Goal: Task Accomplishment & Management: Manage account settings

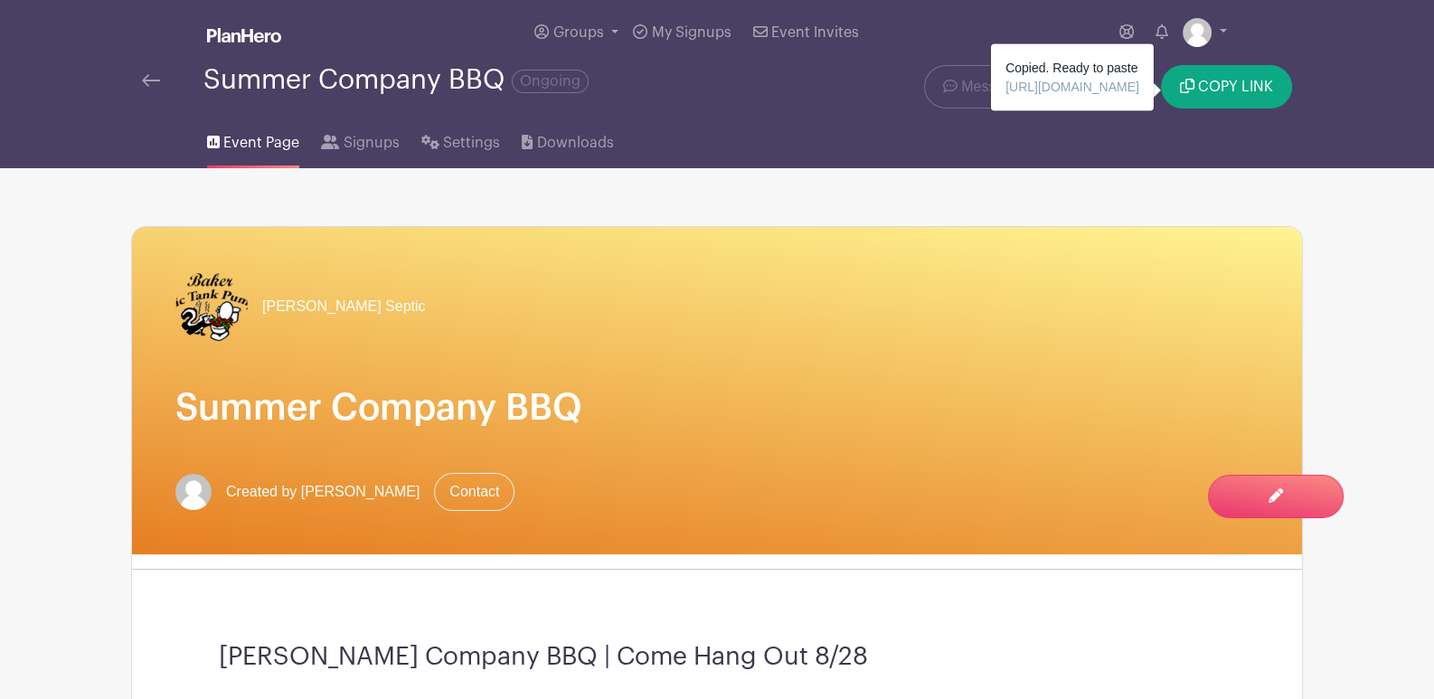
click at [1347, 140] on nav "Groups All Groups Indca's Events My Signups Event Invites My account Logout Sum…" at bounding box center [717, 84] width 1434 height 168
click at [1207, 89] on span "COPY LINK" at bounding box center [1235, 87] width 75 height 14
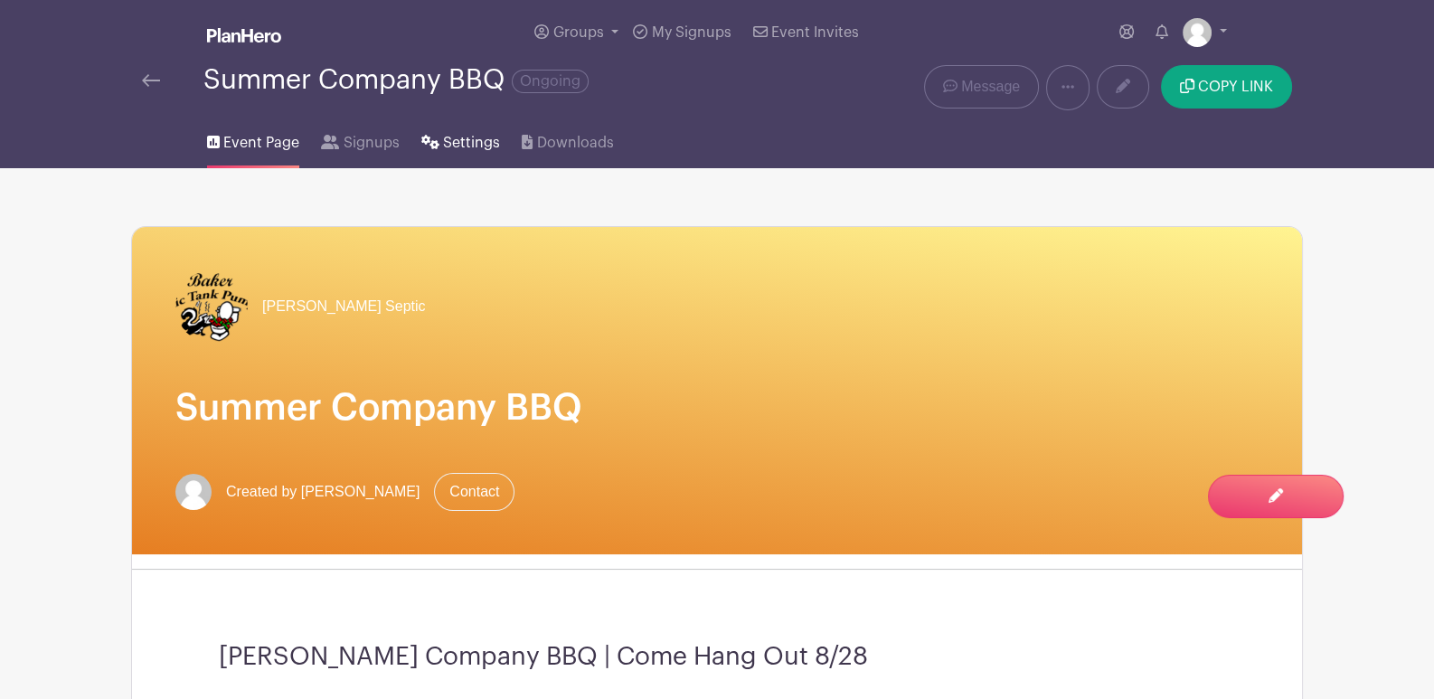
click at [471, 141] on span "Settings" at bounding box center [471, 143] width 57 height 22
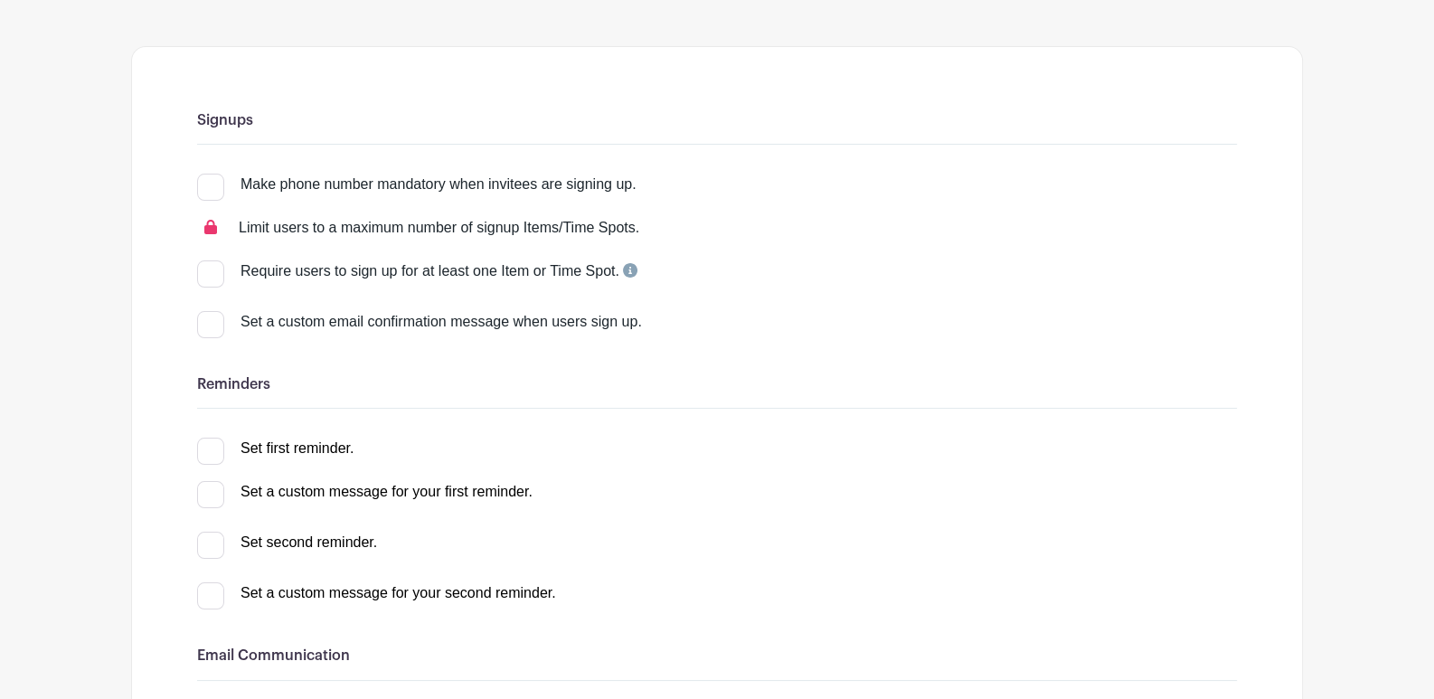
scroll to position [361, 0]
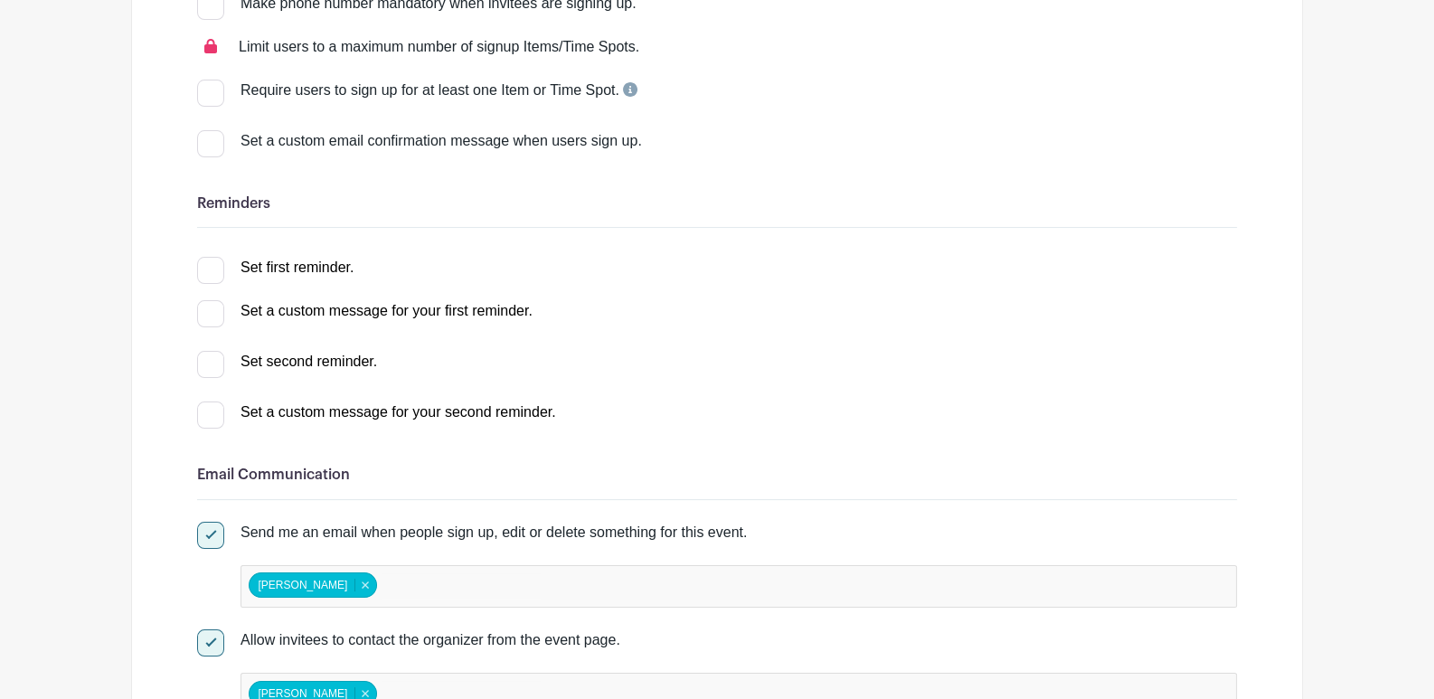
click at [207, 267] on input "Set first reminder." at bounding box center [203, 263] width 12 height 12
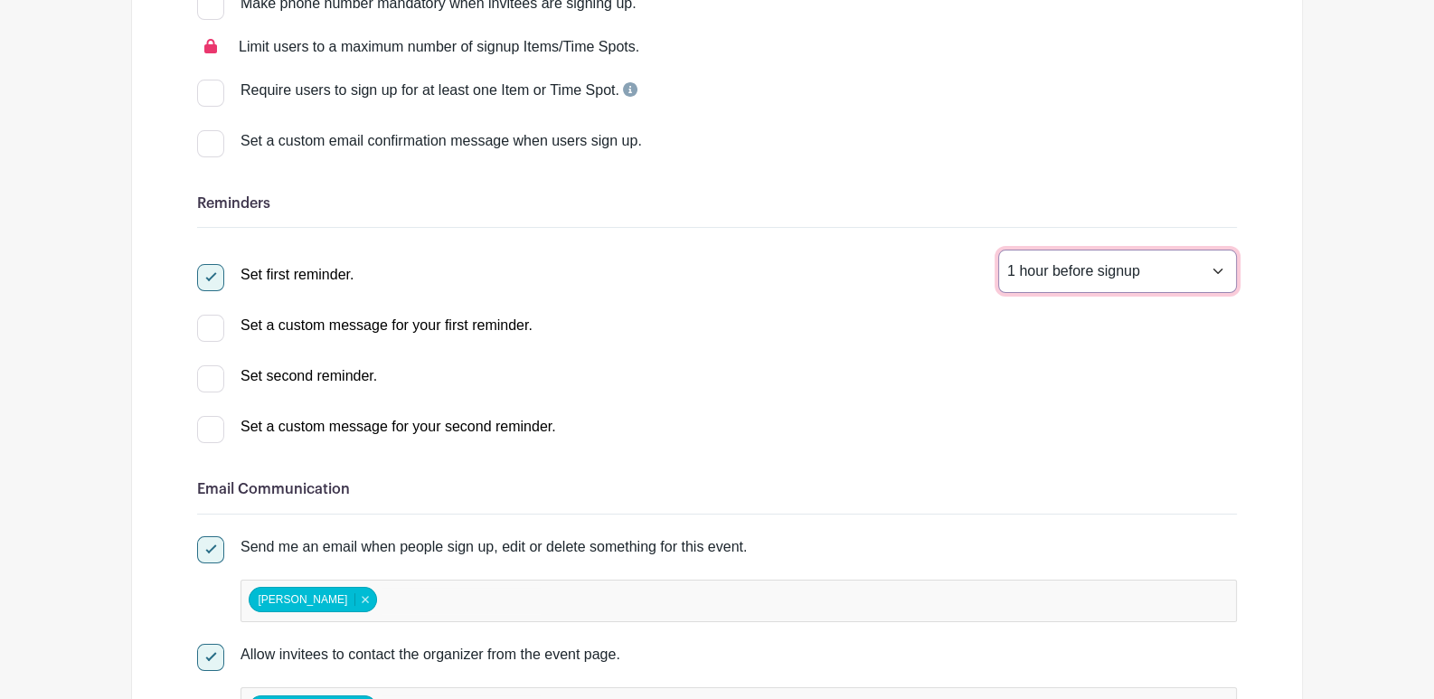
click at [1155, 278] on select "1 hour before signup 2 hours before signup 3 hours before signup 4 hours before…" at bounding box center [1117, 271] width 239 height 43
click at [208, 278] on div at bounding box center [210, 277] width 27 height 27
click at [208, 276] on input "Set first reminder." at bounding box center [203, 270] width 12 height 12
checkbox input "false"
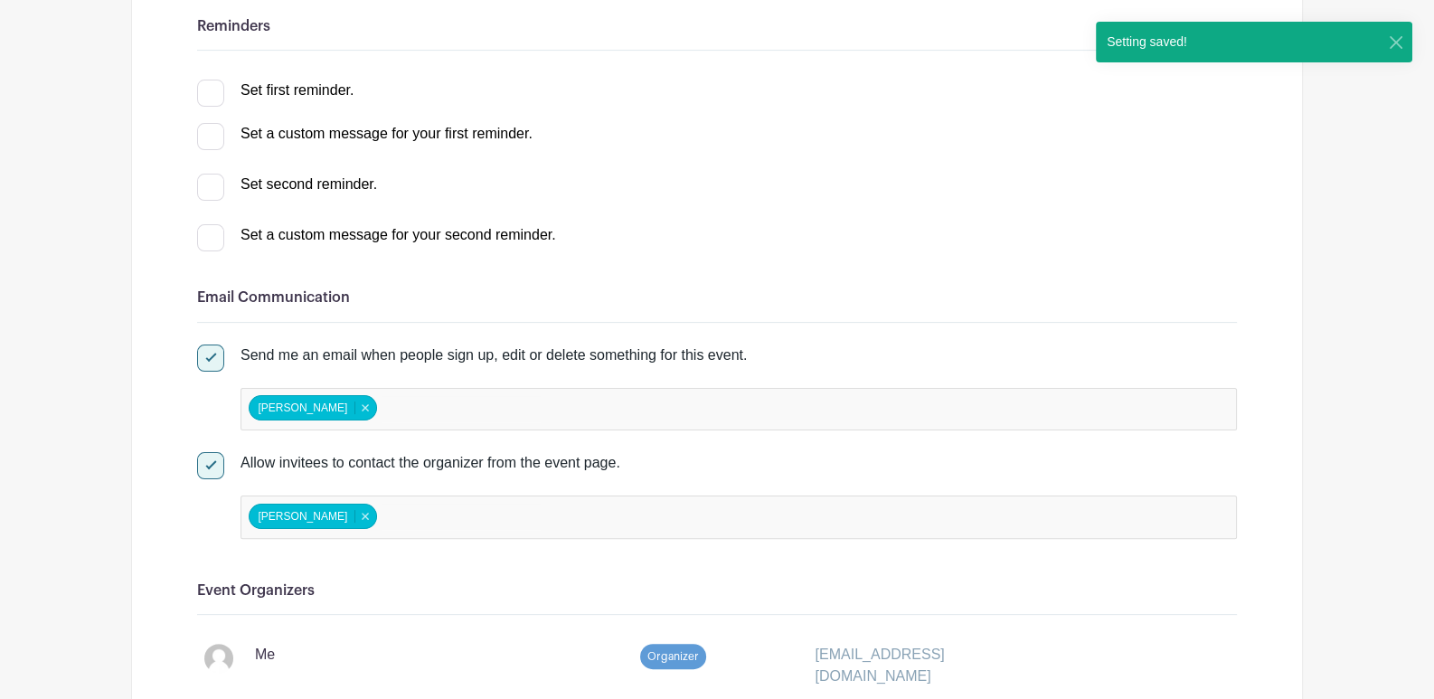
scroll to position [542, 0]
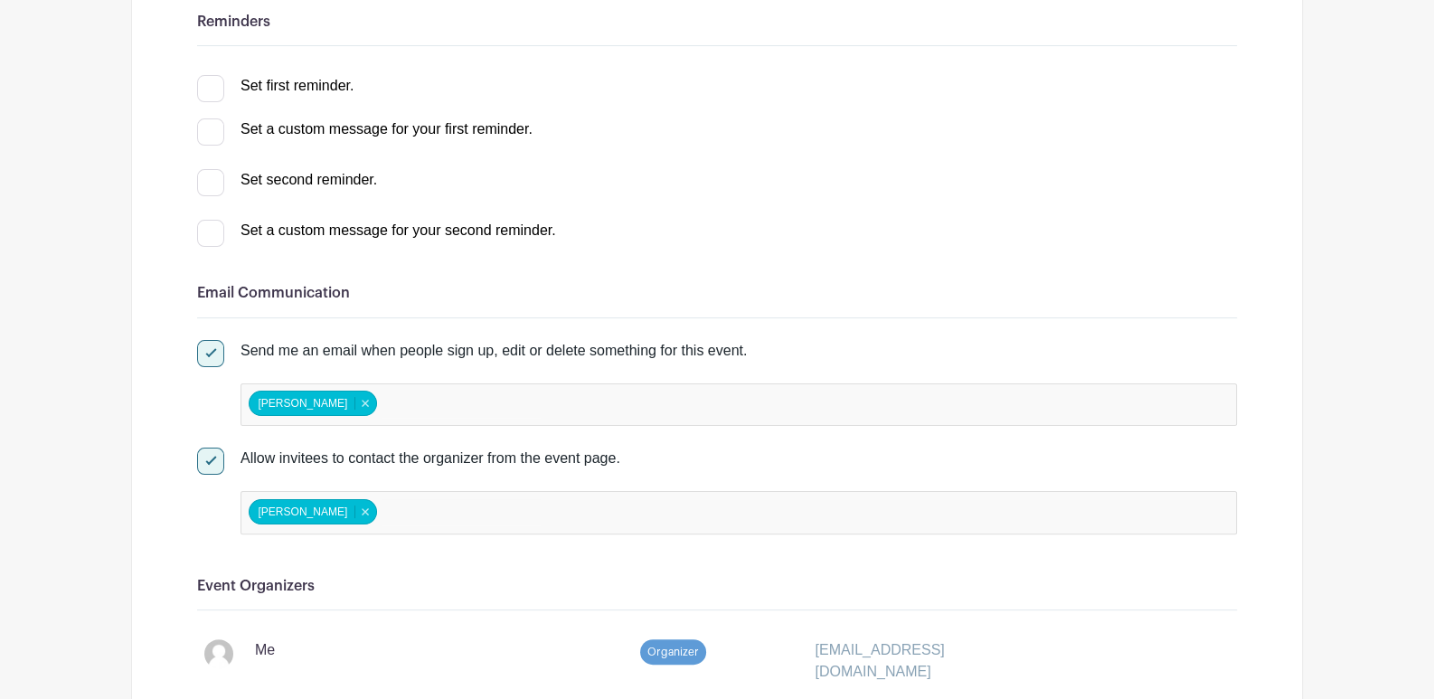
drag, startPoint x: 517, startPoint y: 396, endPoint x: 430, endPoint y: 409, distance: 87.7
click at [430, 409] on input "false" at bounding box center [461, 404] width 160 height 26
paste input "[PERSON_NAME][EMAIL_ADDRESS][DOMAIN_NAME]"
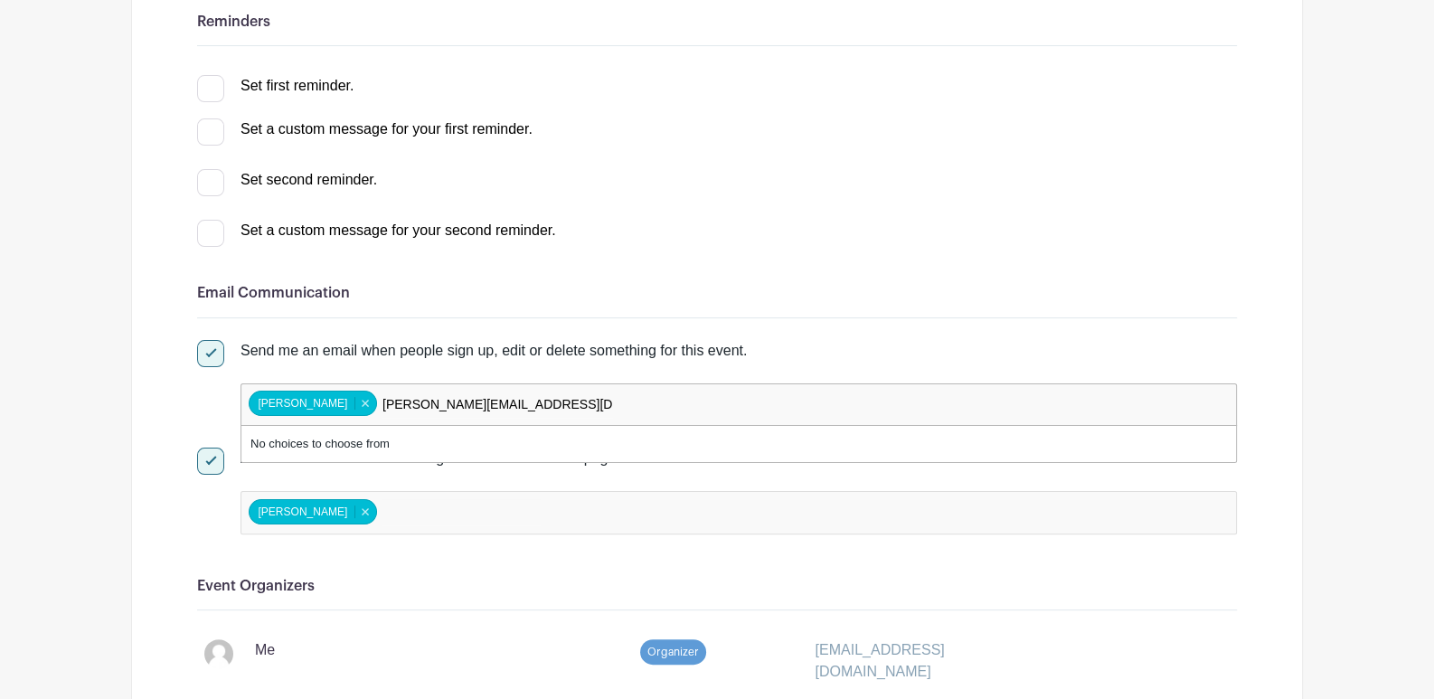
type input "[PERSON_NAME][EMAIL_ADDRESS][DOMAIN_NAME]"
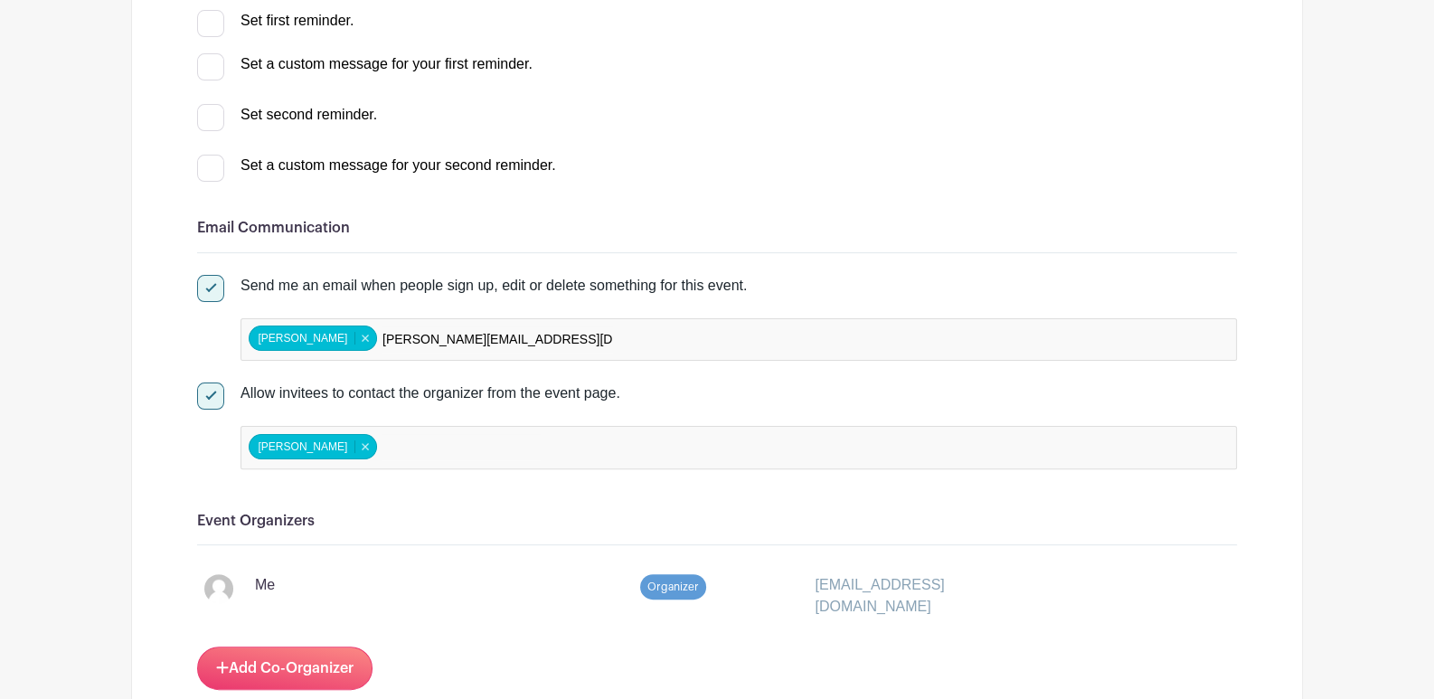
scroll to position [722, 0]
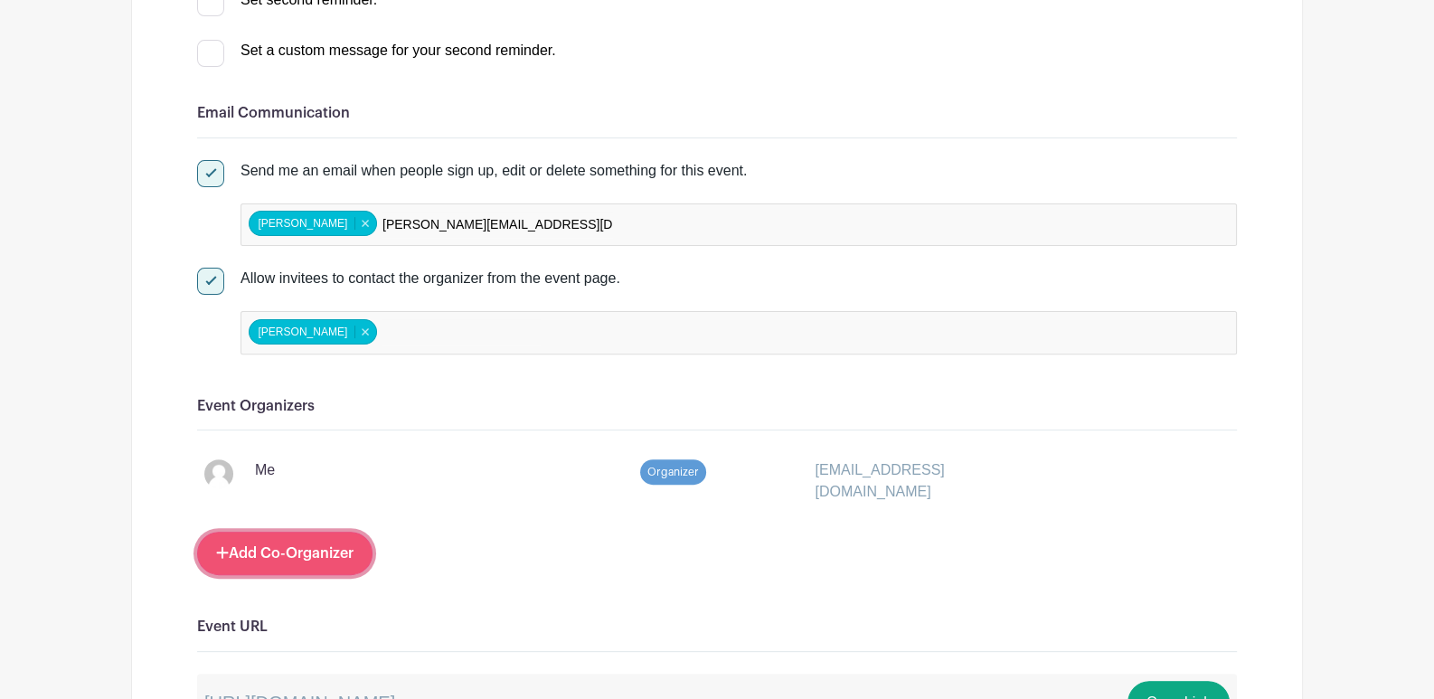
click at [312, 554] on link "Add Co-Organizer" at bounding box center [284, 553] width 175 height 43
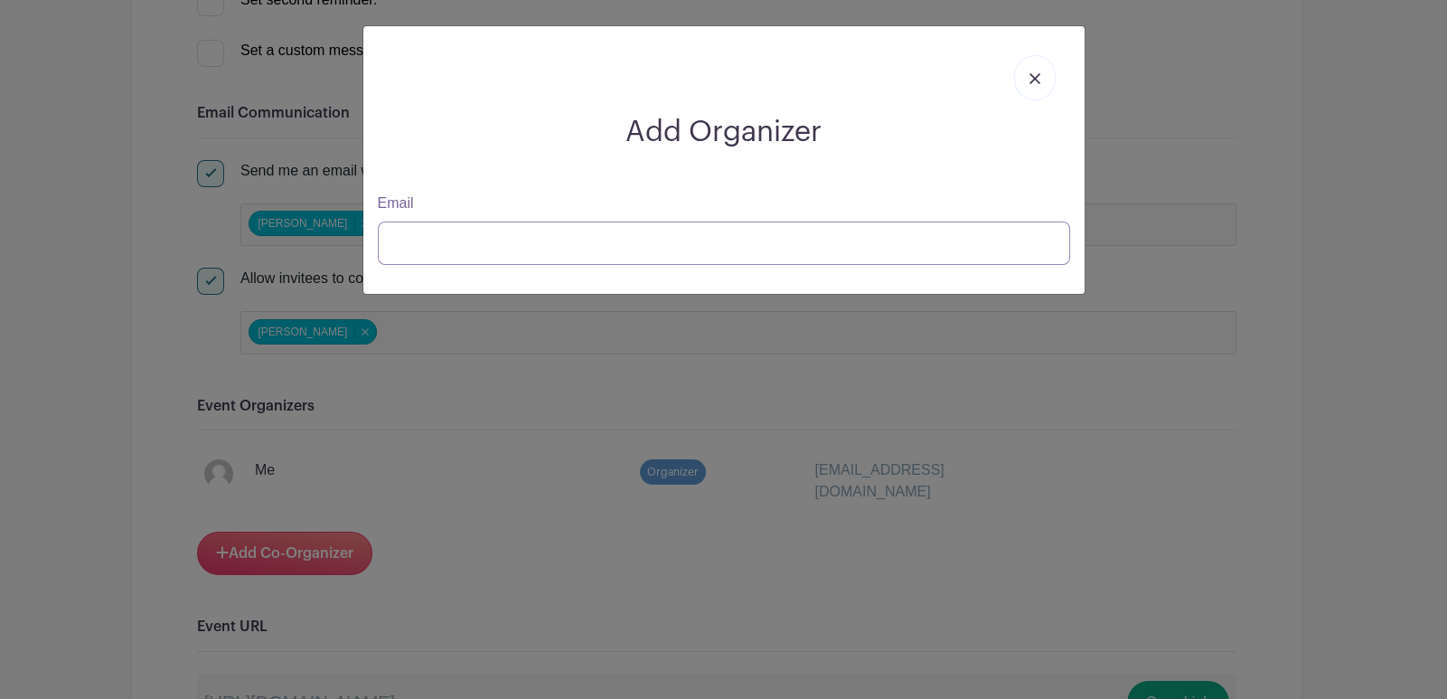
click at [520, 247] on input "Email" at bounding box center [724, 242] width 693 height 43
paste input "[PERSON_NAME][EMAIL_ADDRESS][DOMAIN_NAME]"
type input "[PERSON_NAME][EMAIL_ADDRESS][DOMAIN_NAME]"
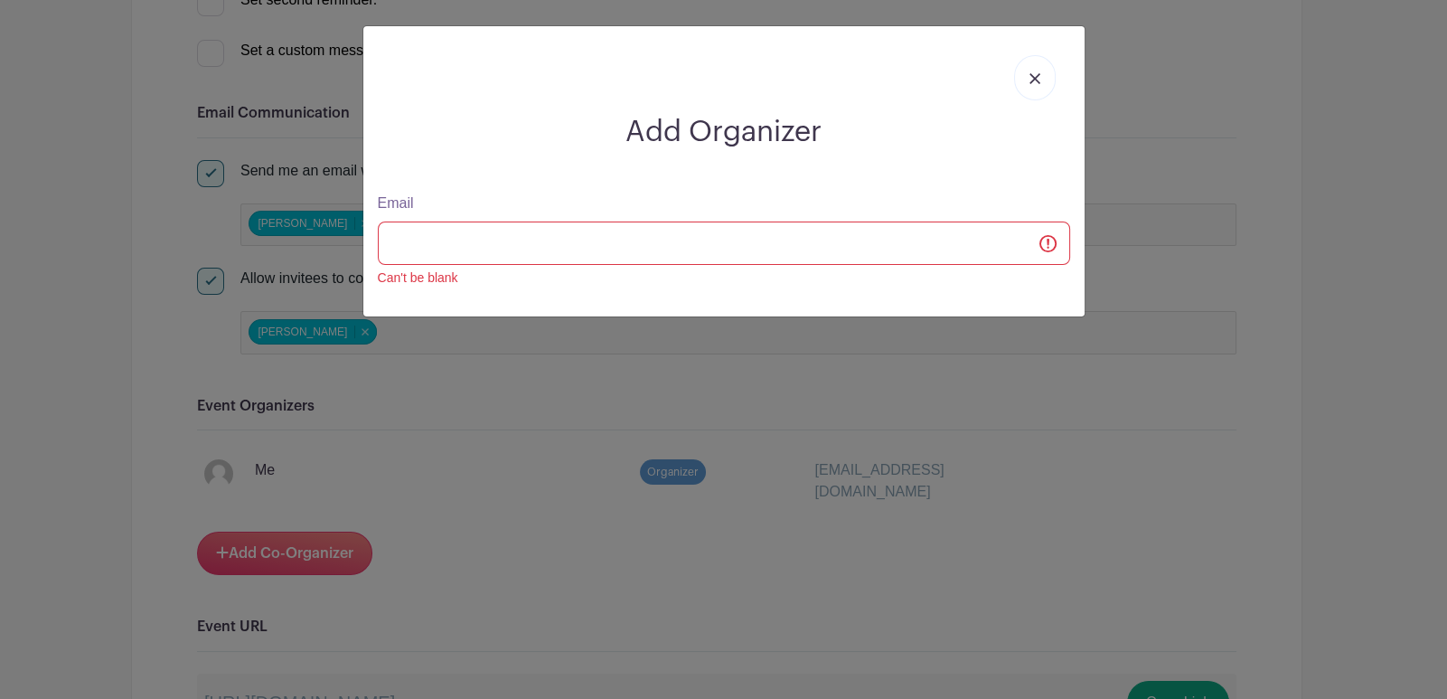
click at [896, 187] on div "Add Organizer Email Can't be blank" at bounding box center [723, 171] width 721 height 290
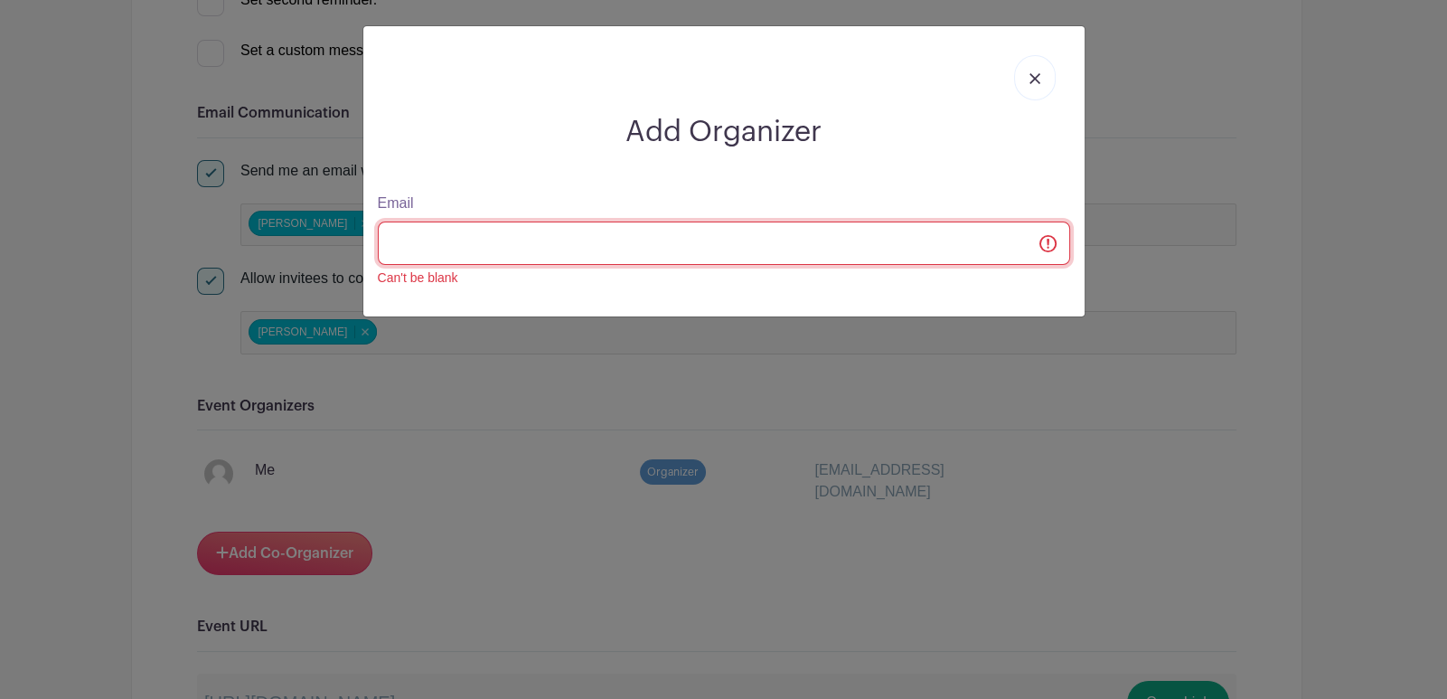
click at [628, 246] on input "Email" at bounding box center [724, 242] width 693 height 43
paste input "[PERSON_NAME][EMAIL_ADDRESS][DOMAIN_NAME]"
type input "[PERSON_NAME][EMAIL_ADDRESS][DOMAIN_NAME]"
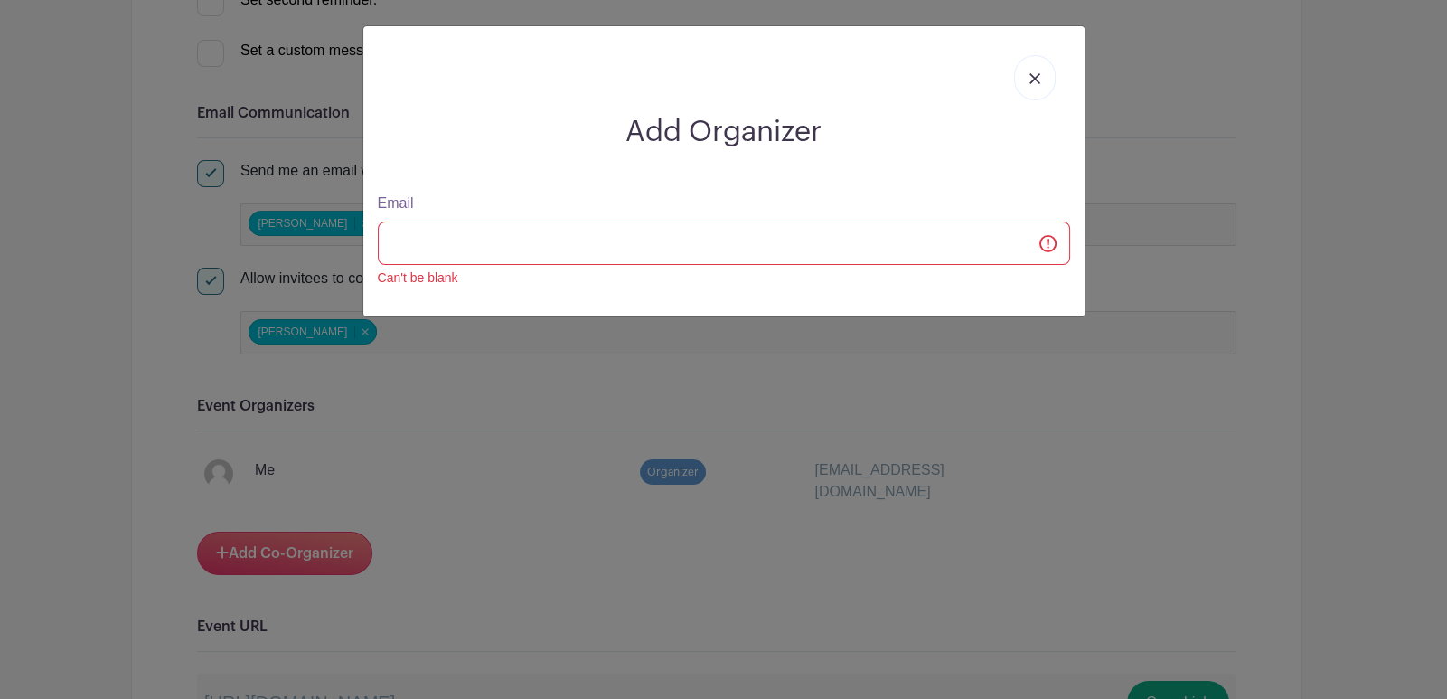
click at [642, 242] on input "Email" at bounding box center [724, 242] width 693 height 43
type input "[PERSON_NAME]"
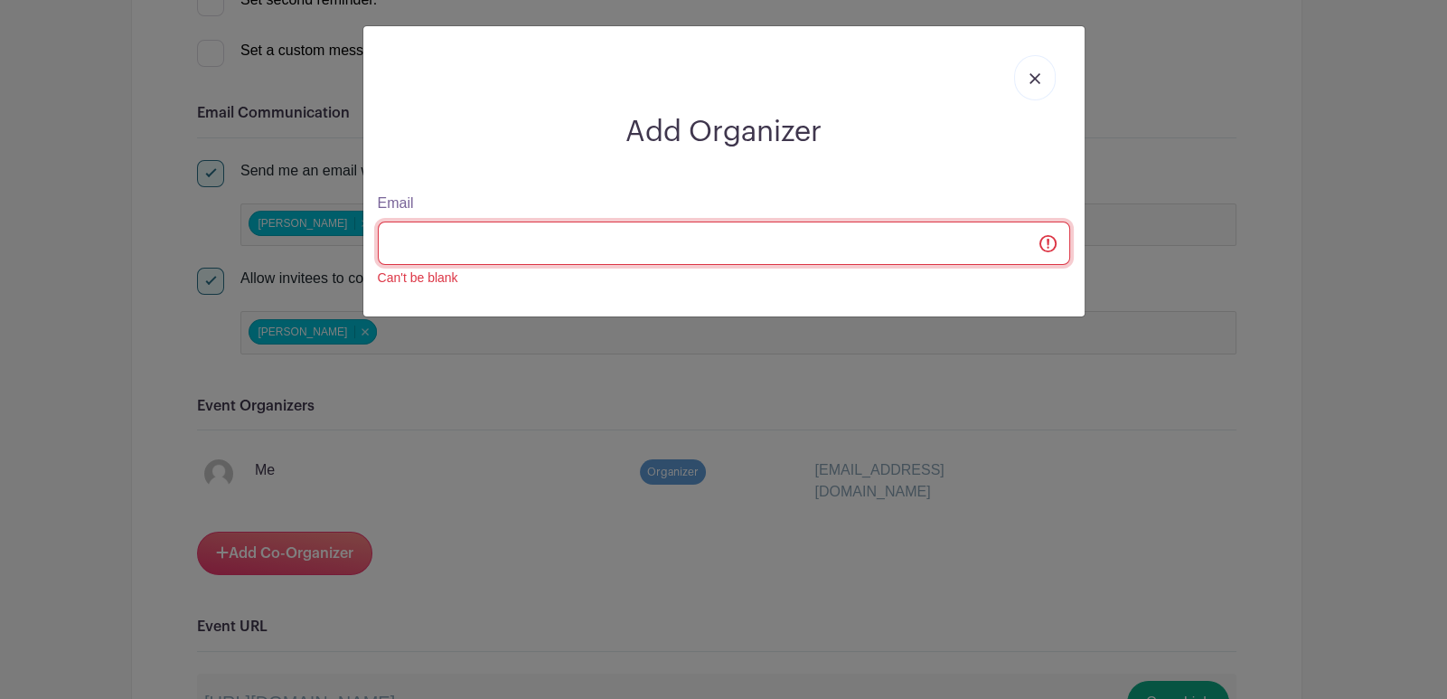
click at [642, 242] on input "Email" at bounding box center [724, 242] width 693 height 43
type input "[PERSON_NAME][EMAIL_ADDRESS][DOMAIN_NAME]"
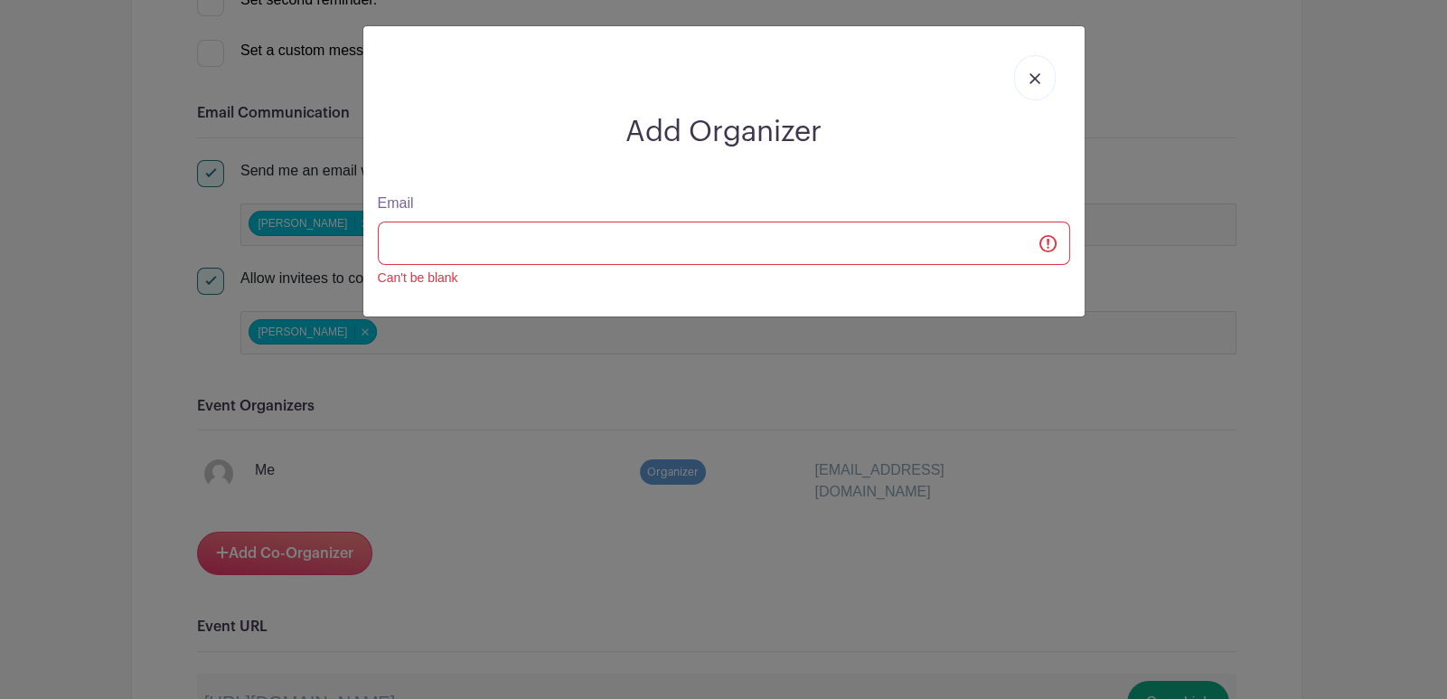
click at [1025, 78] on link at bounding box center [1035, 77] width 42 height 45
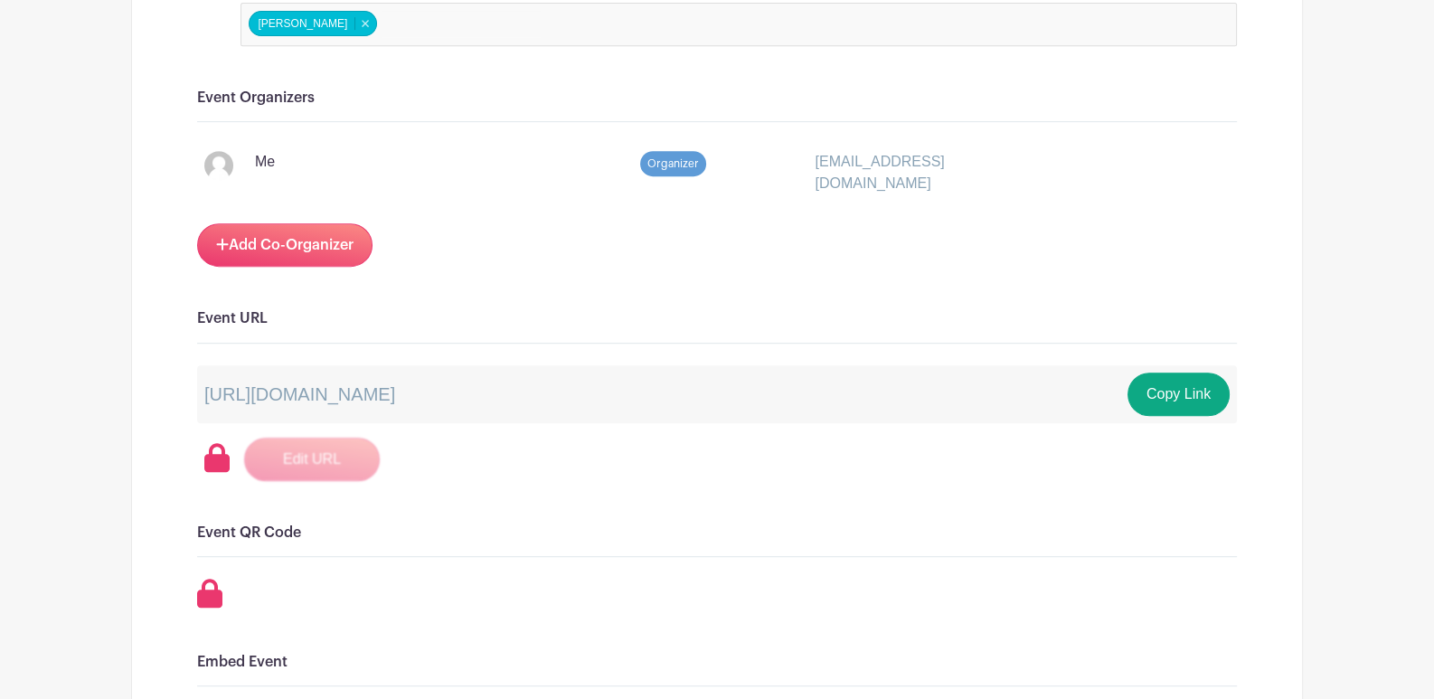
scroll to position [903, 0]
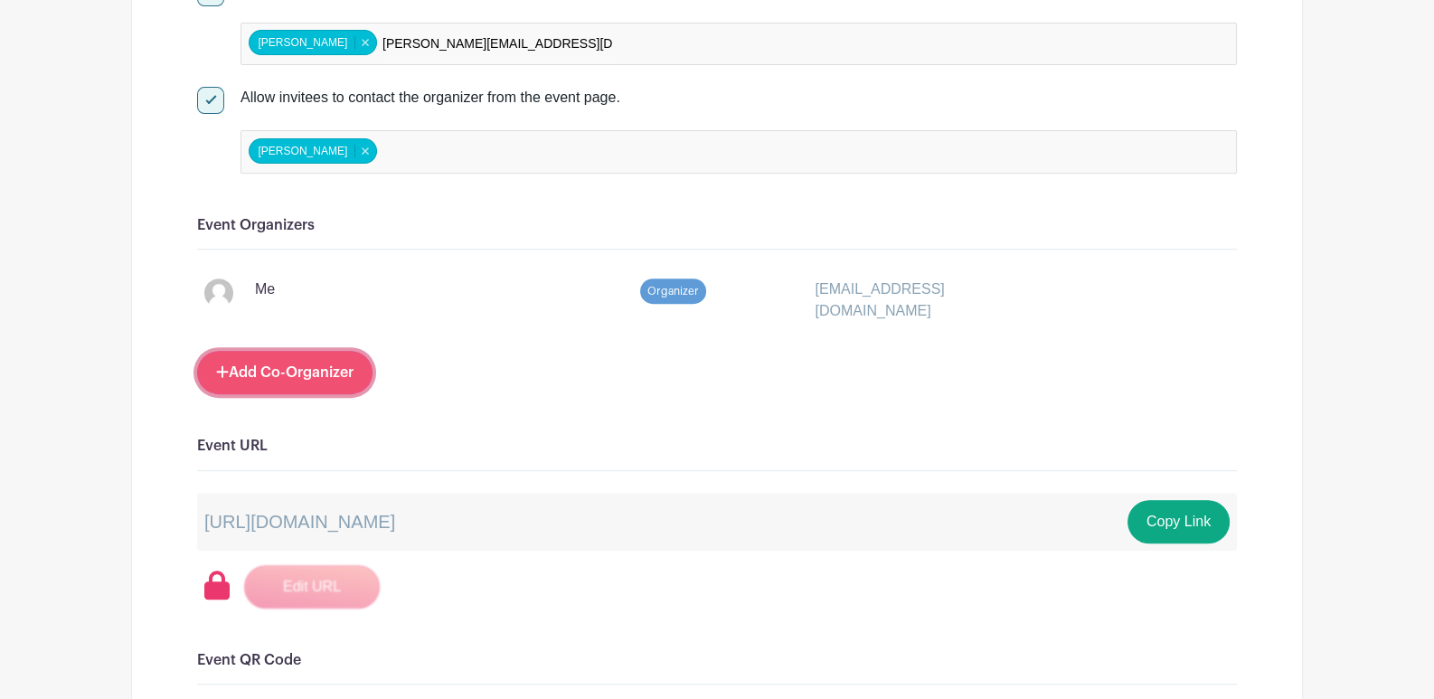
click at [312, 364] on link "Add Co-Organizer" at bounding box center [284, 372] width 175 height 43
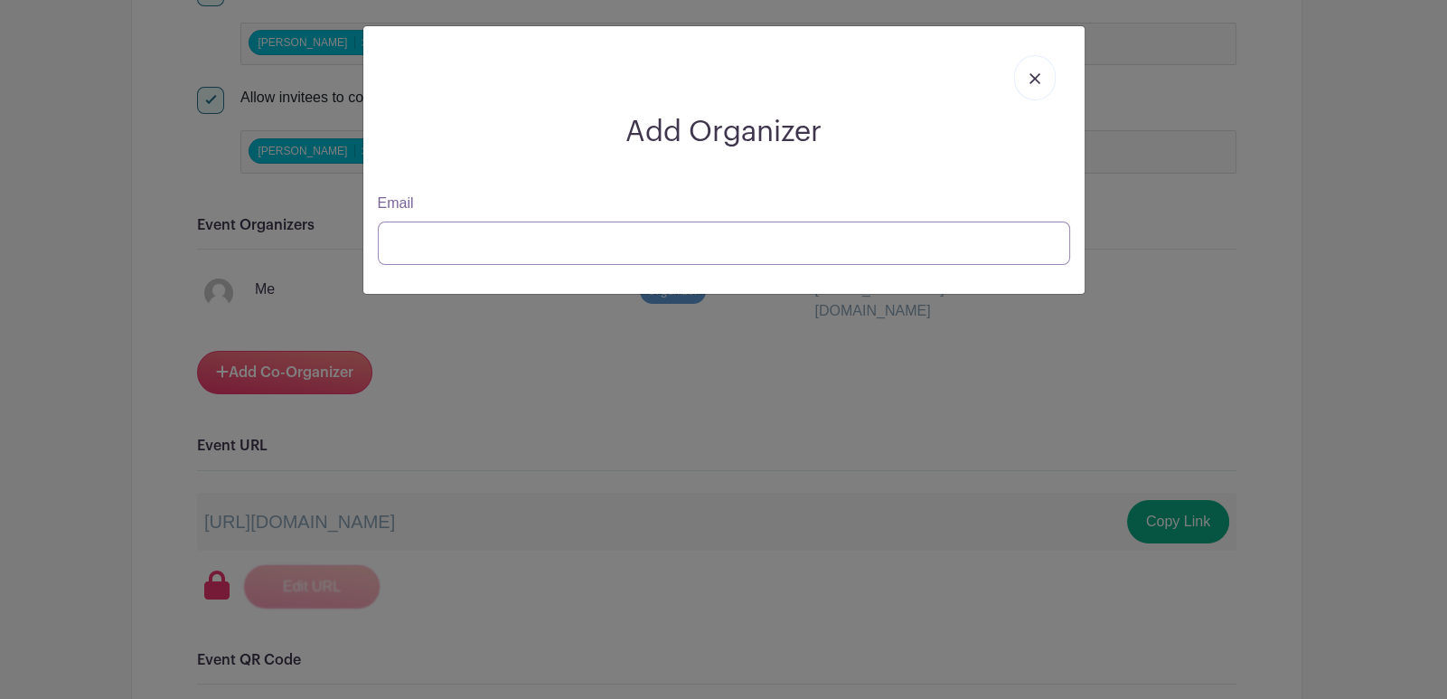
click at [510, 222] on input "Email" at bounding box center [724, 242] width 693 height 43
type input "[PERSON_NAME][EMAIL_ADDRESS][DOMAIN_NAME]"
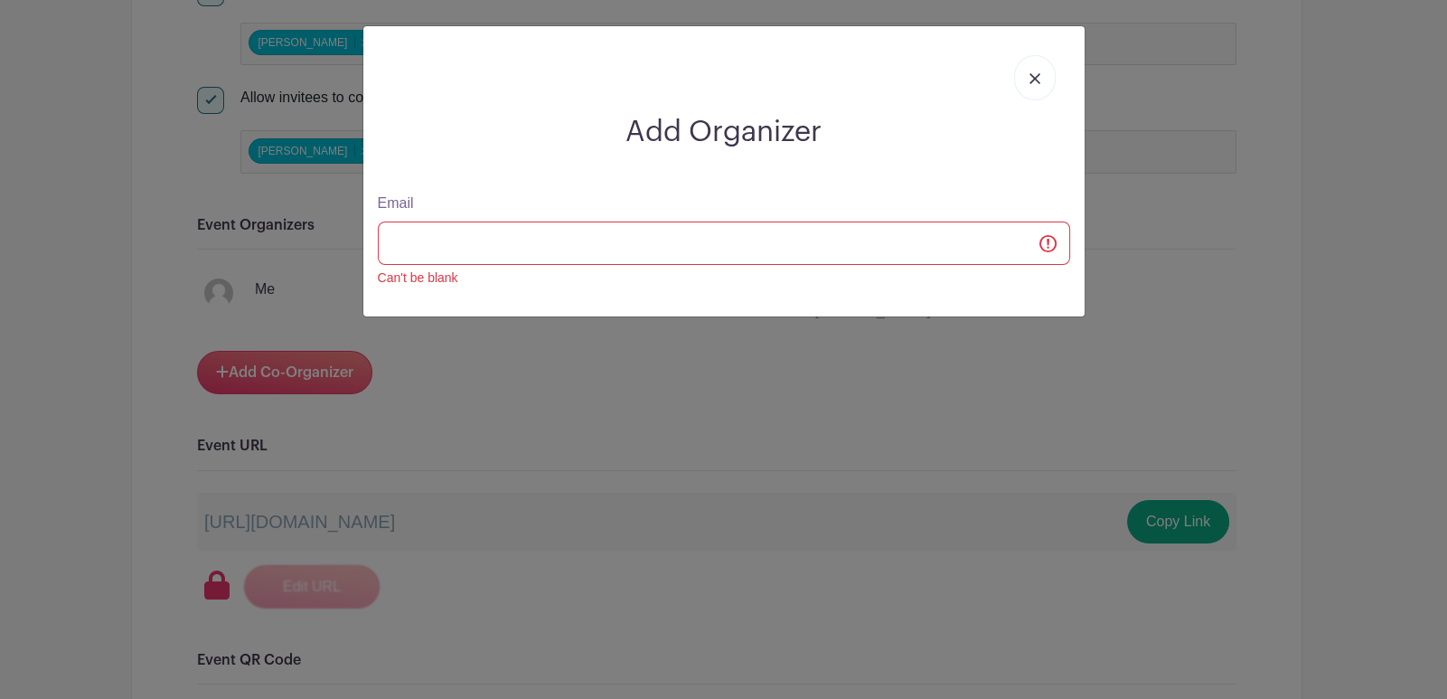
click at [875, 202] on div "Email Can't be blank" at bounding box center [724, 240] width 714 height 95
click at [1026, 81] on link at bounding box center [1035, 77] width 42 height 45
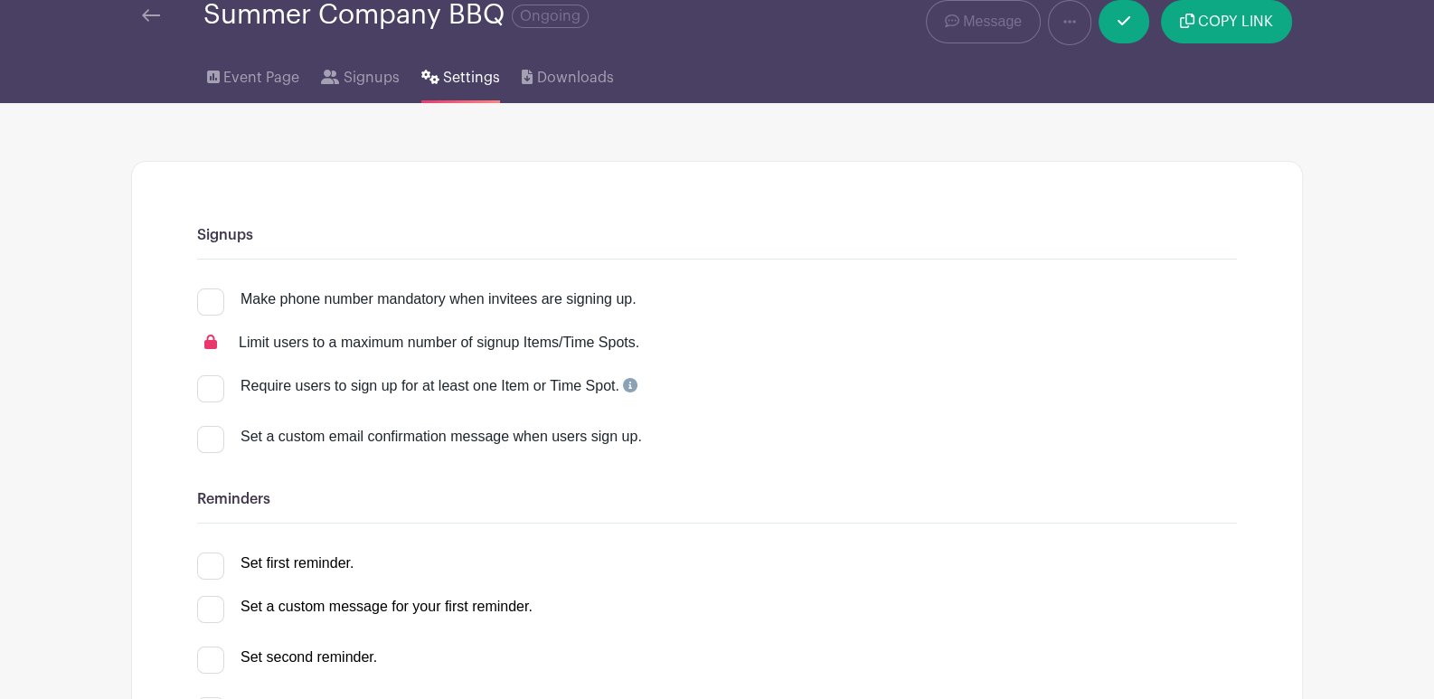
scroll to position [0, 0]
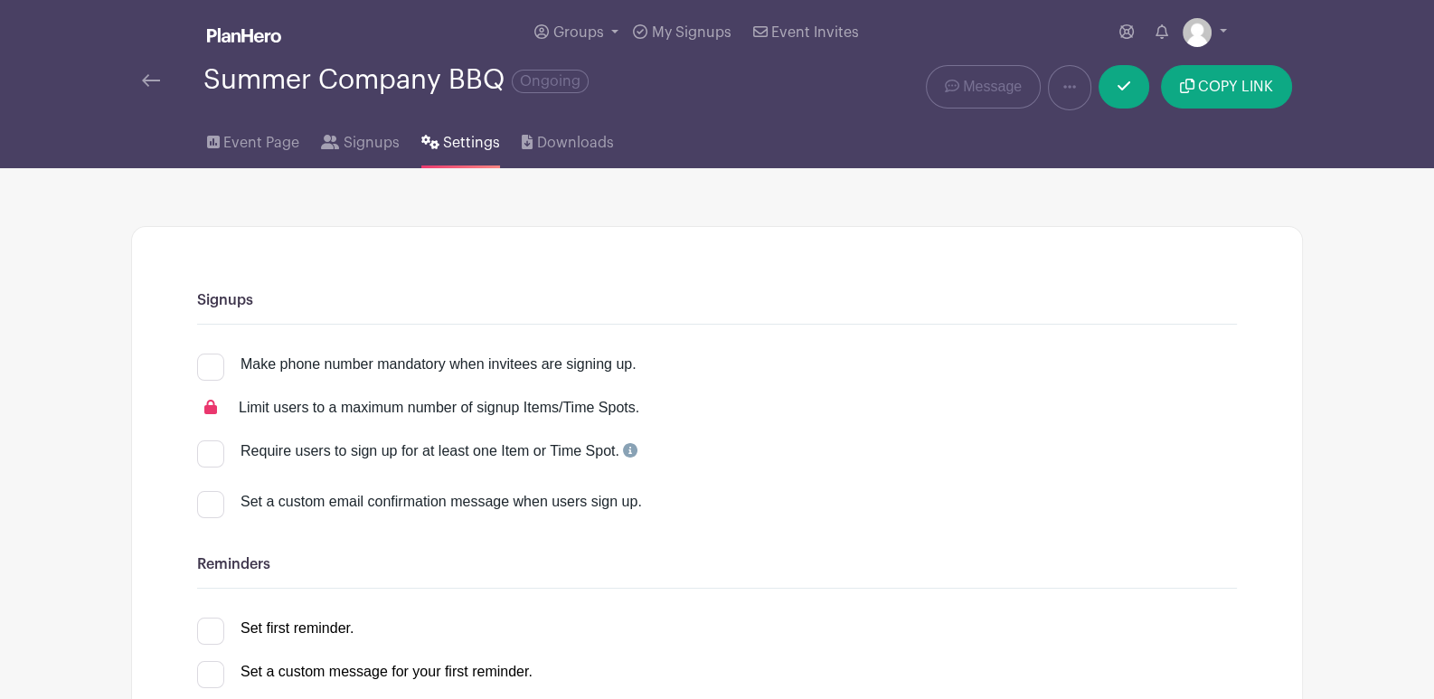
click at [155, 80] on img at bounding box center [151, 80] width 18 height 13
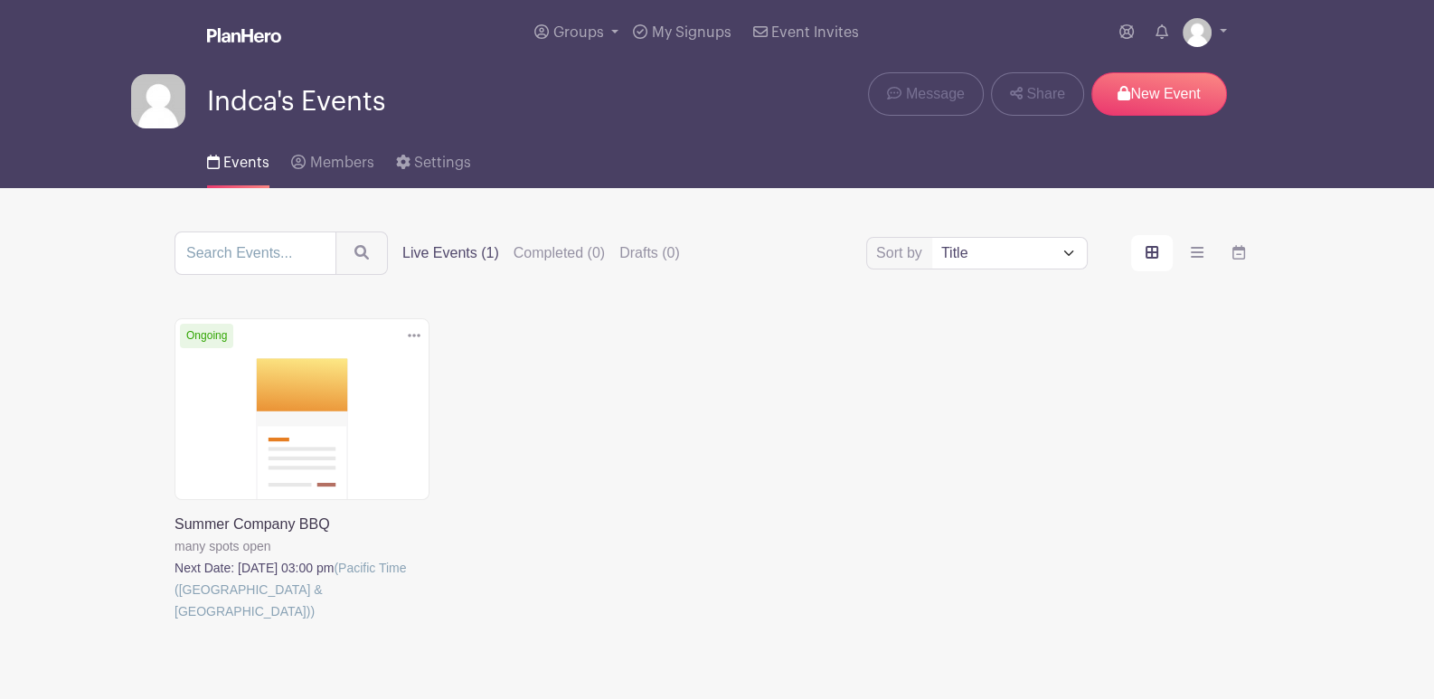
click at [174, 622] on link at bounding box center [174, 622] width 0 height 0
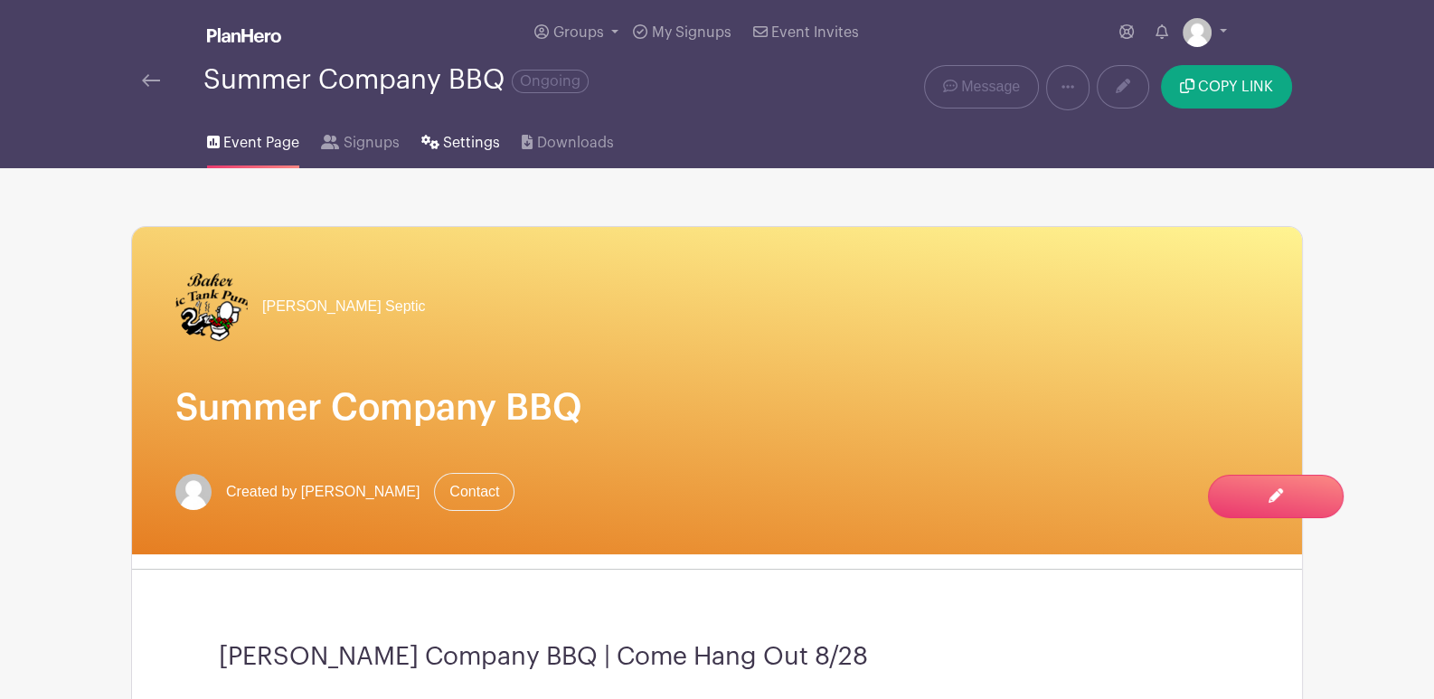
click at [456, 147] on span "Settings" at bounding box center [471, 143] width 57 height 22
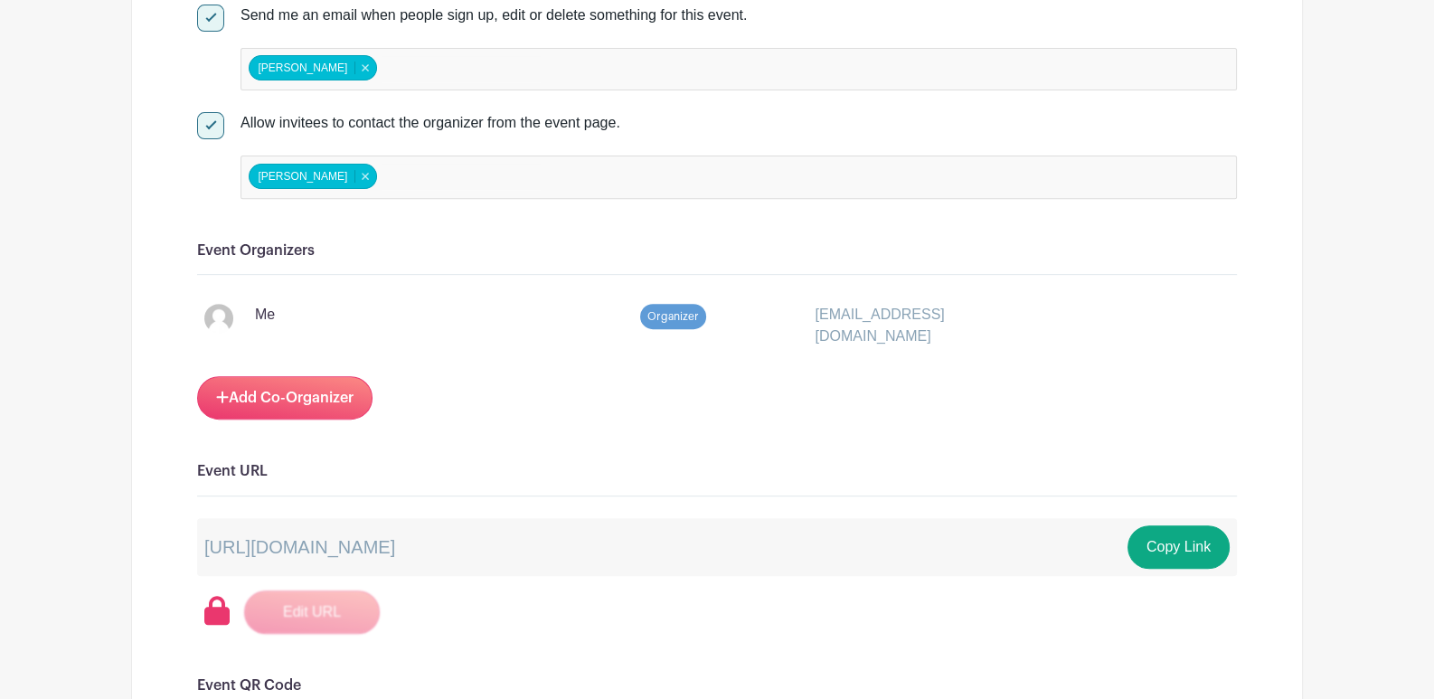
scroll to position [722, 0]
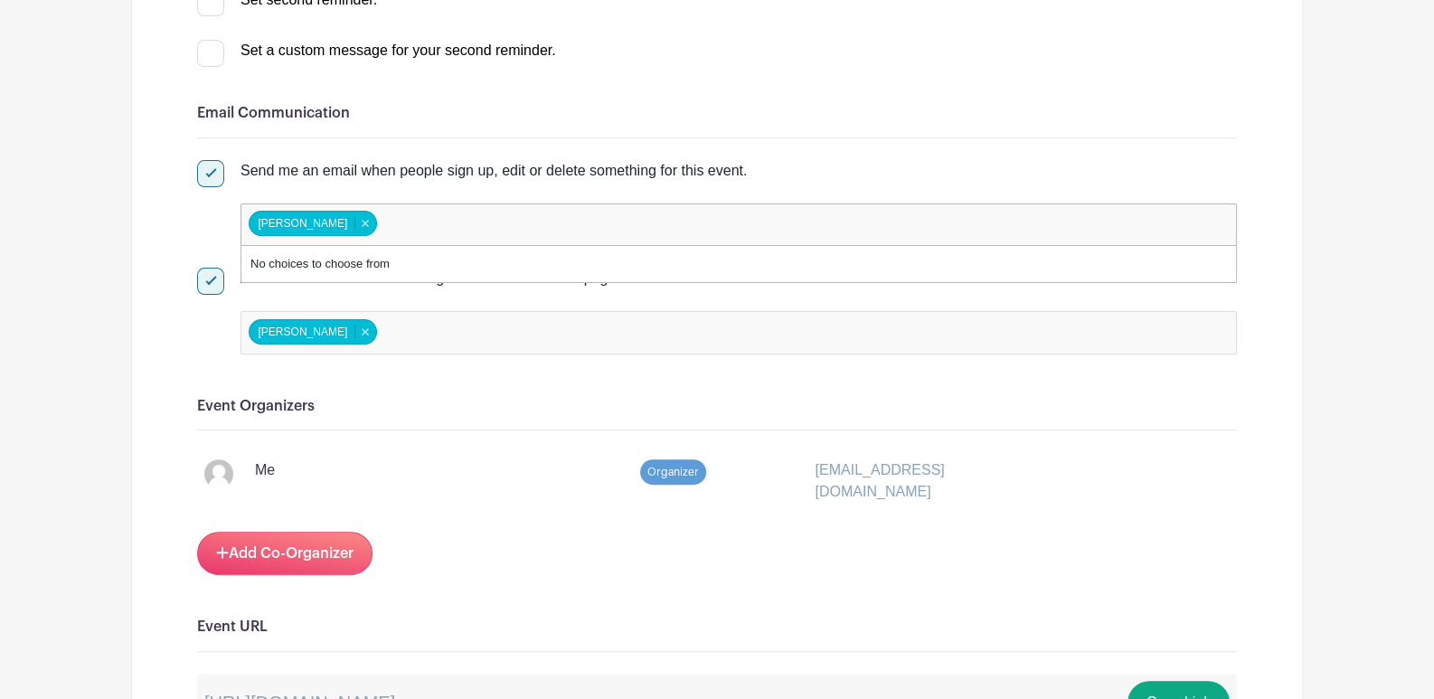
click at [436, 220] on input "false" at bounding box center [461, 225] width 160 height 26
click at [598, 325] on div "[PERSON_NAME] [PERSON_NAME] Remove item" at bounding box center [738, 332] width 996 height 43
type input "[PERSON_NAME][EMAIL_ADDRESS][DOMAIN_NAME]"
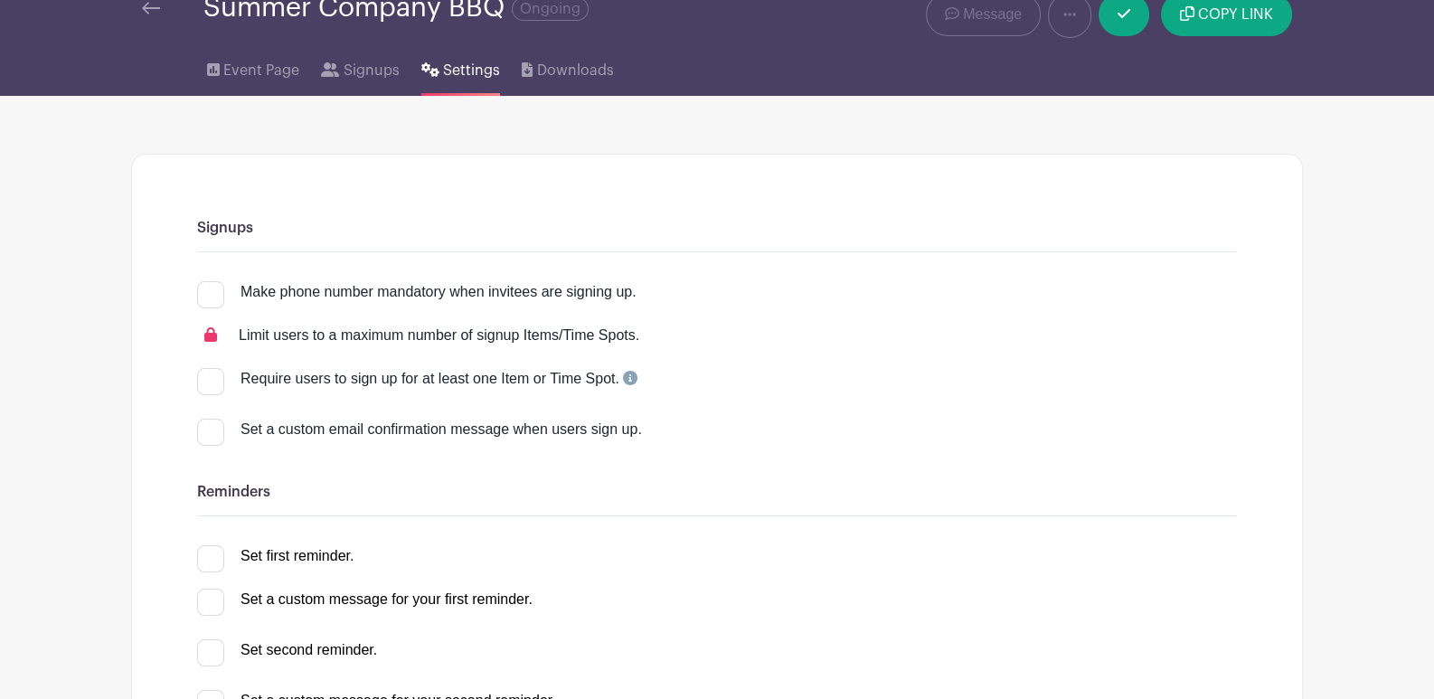
scroll to position [0, 0]
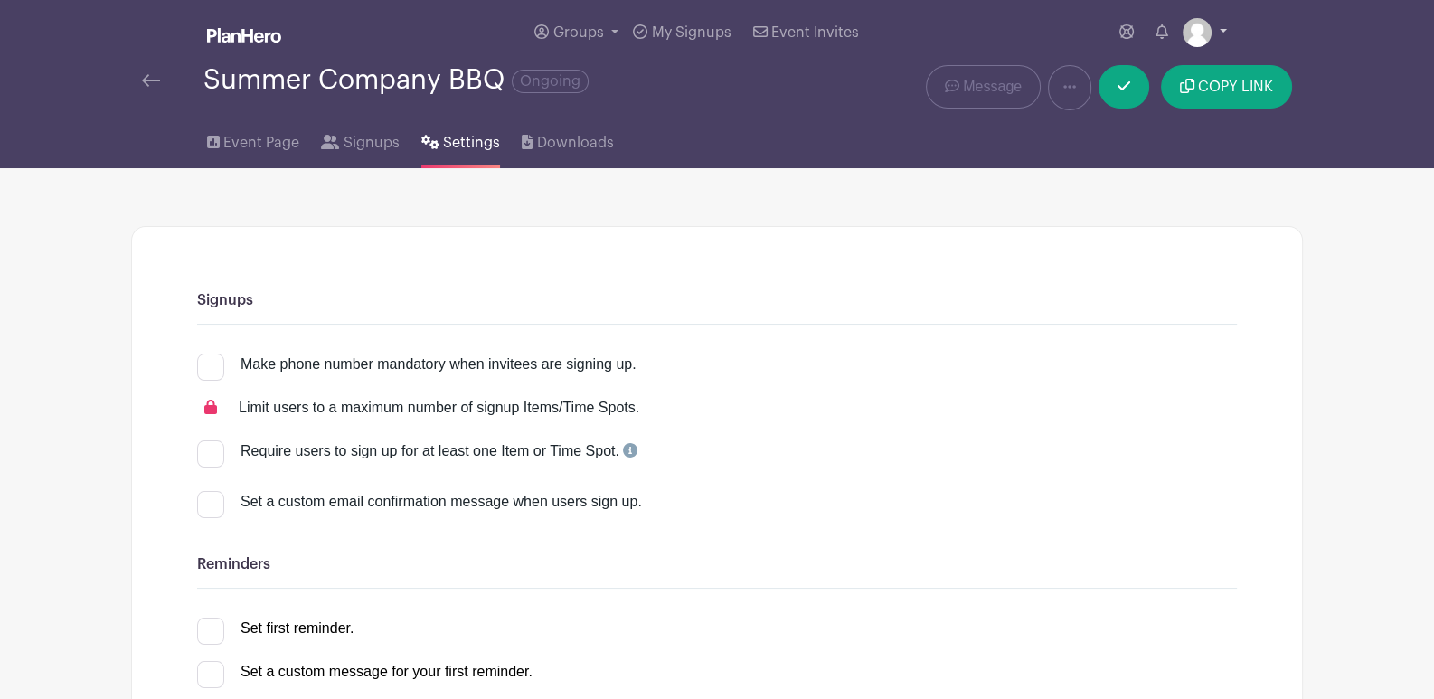
click at [1217, 25] on link at bounding box center [1205, 32] width 44 height 29
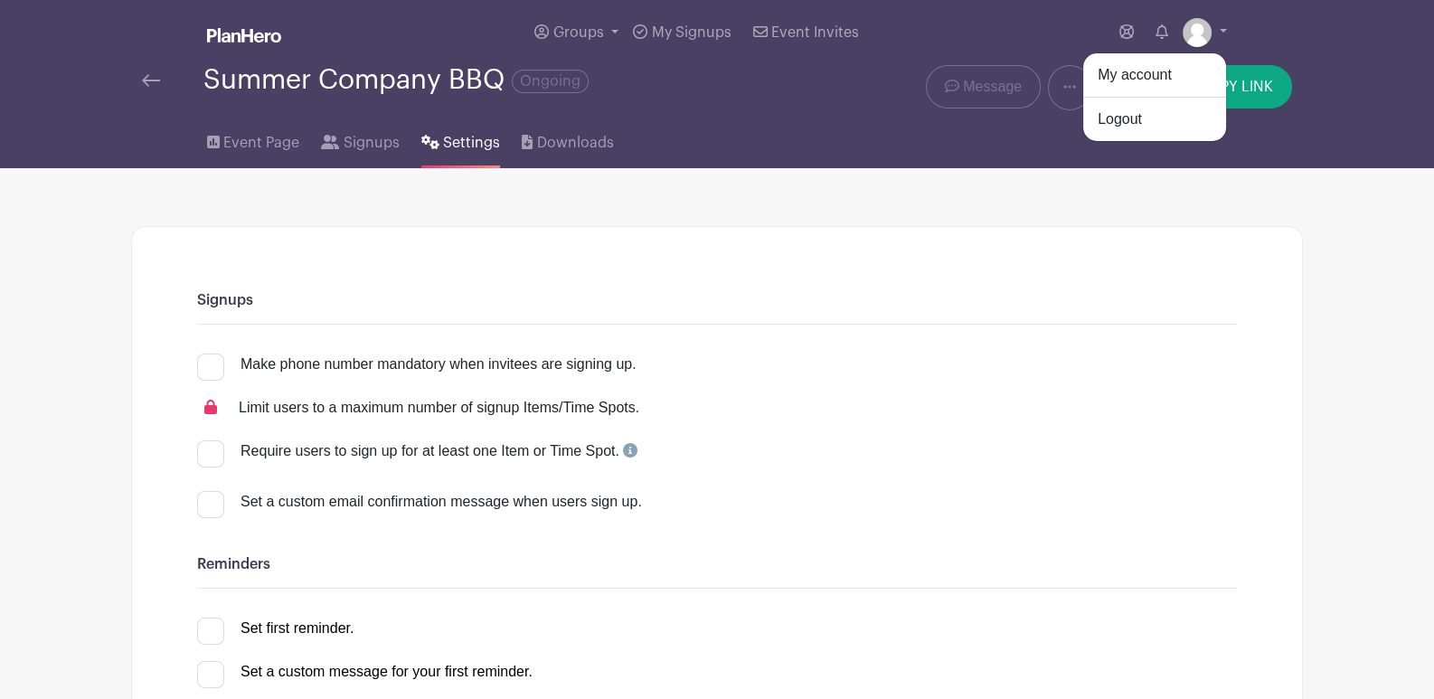
click at [1171, 58] on div "My account Logout" at bounding box center [1154, 97] width 145 height 90
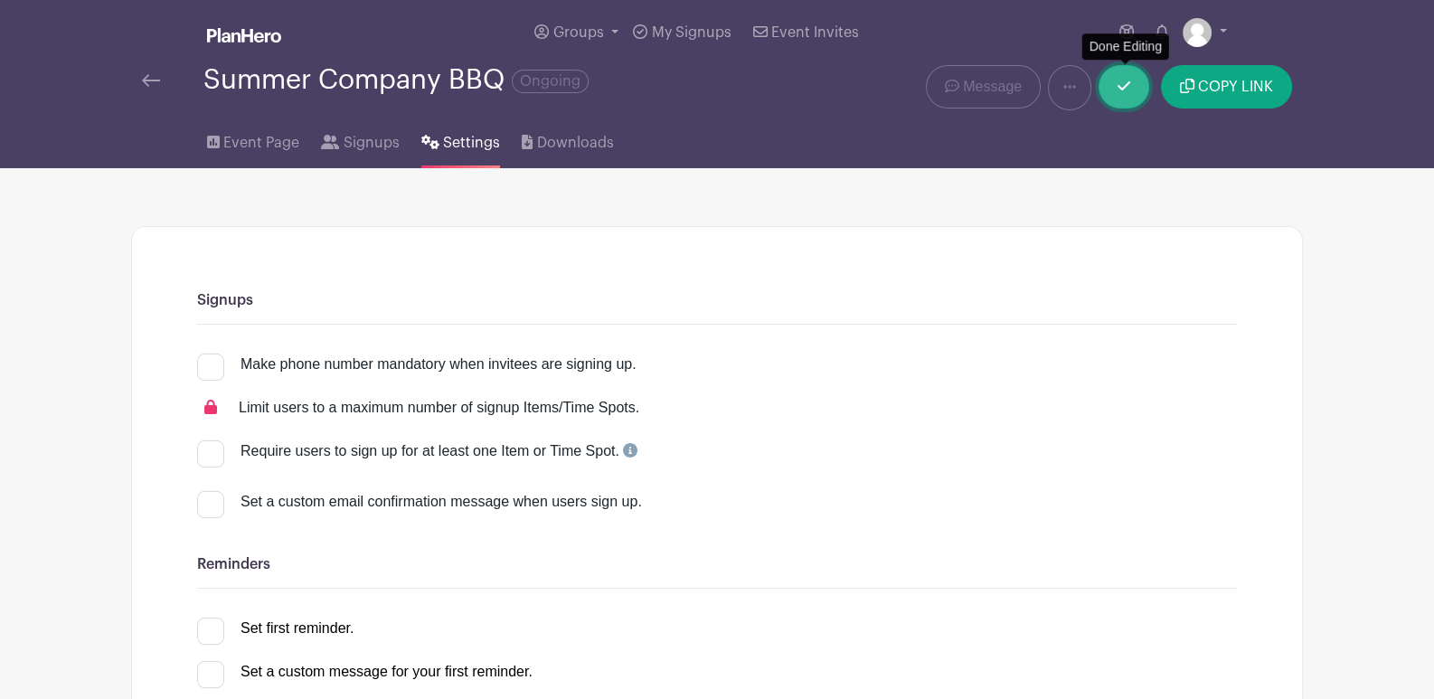
click at [1117, 95] on link at bounding box center [1123, 86] width 51 height 43
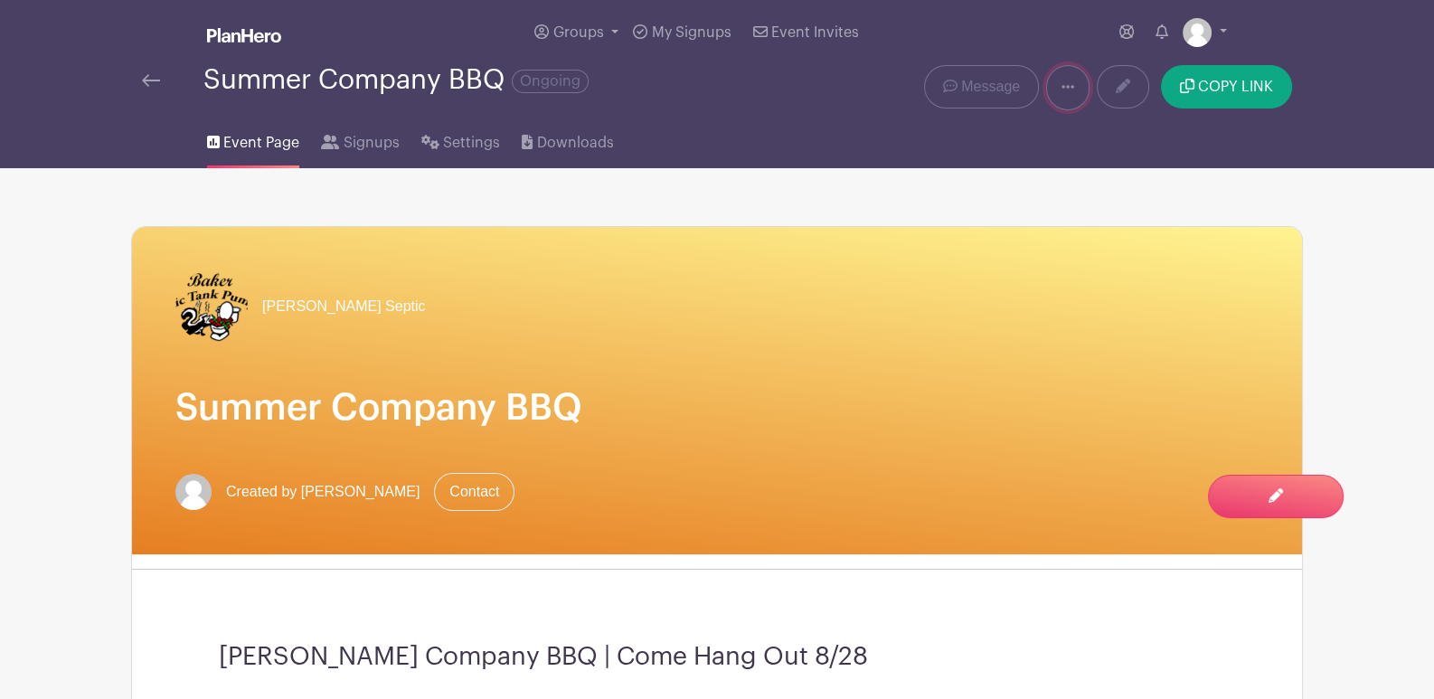
click at [1061, 91] on link at bounding box center [1067, 87] width 43 height 45
click at [1207, 25] on img at bounding box center [1197, 32] width 29 height 29
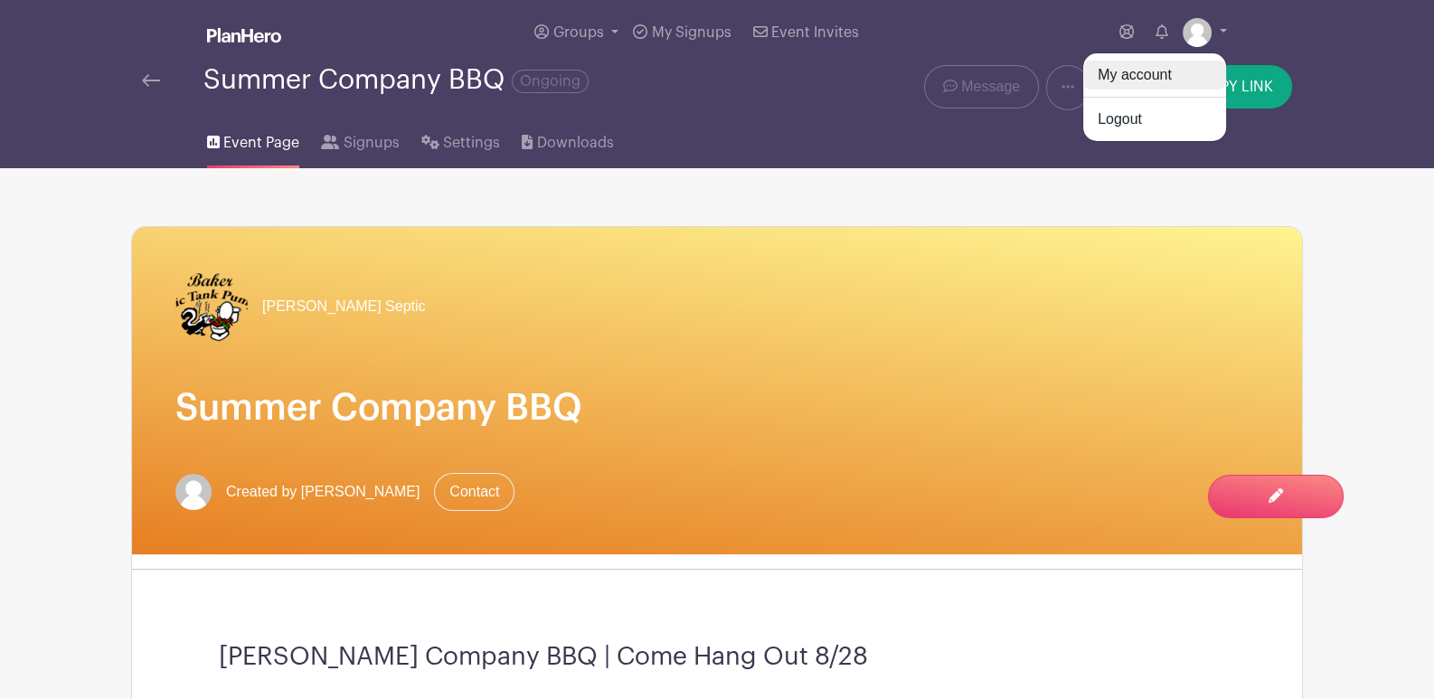
click at [1140, 63] on link "My account" at bounding box center [1154, 75] width 143 height 29
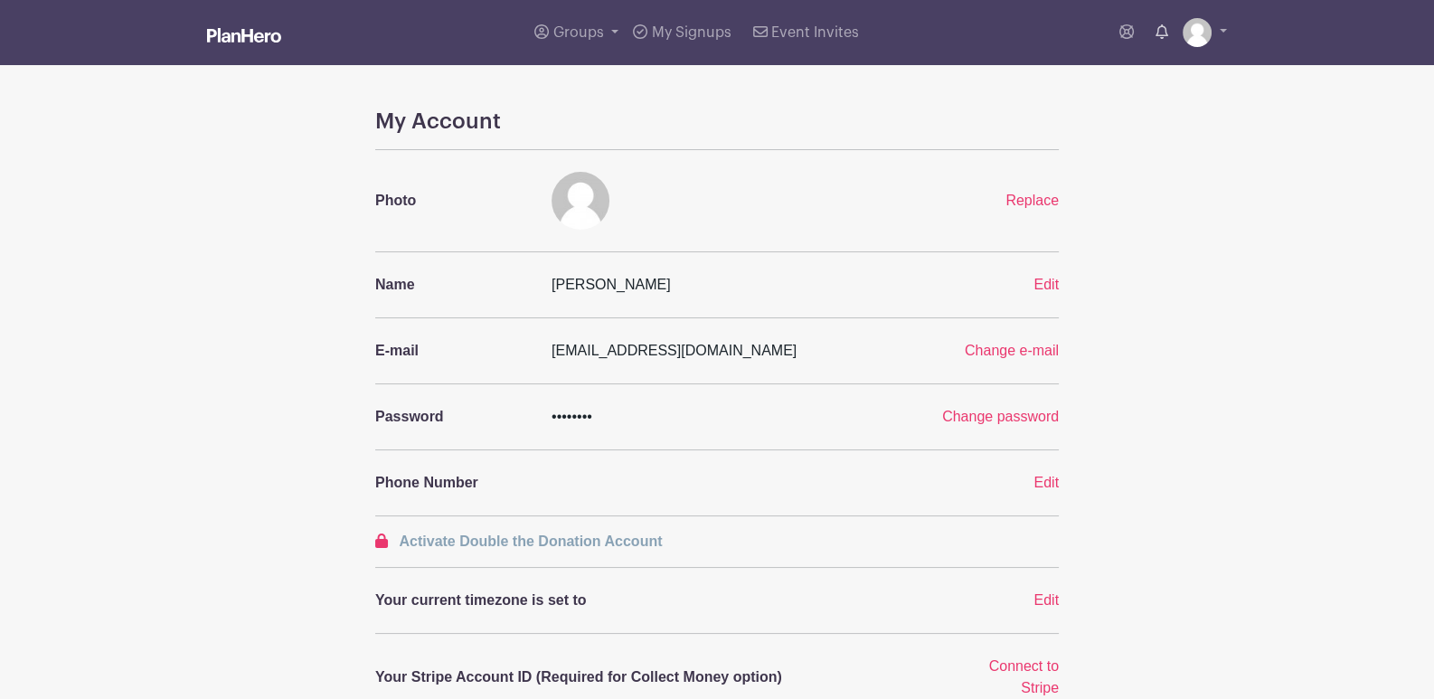
click at [1159, 34] on icon at bounding box center [1161, 31] width 13 height 14
click at [1162, 21] on link at bounding box center [1161, 32] width 27 height 36
click at [1161, 30] on icon at bounding box center [1161, 31] width 13 height 14
click at [1207, 32] on img at bounding box center [1197, 32] width 29 height 29
click at [1161, 67] on link "My account" at bounding box center [1154, 75] width 143 height 29
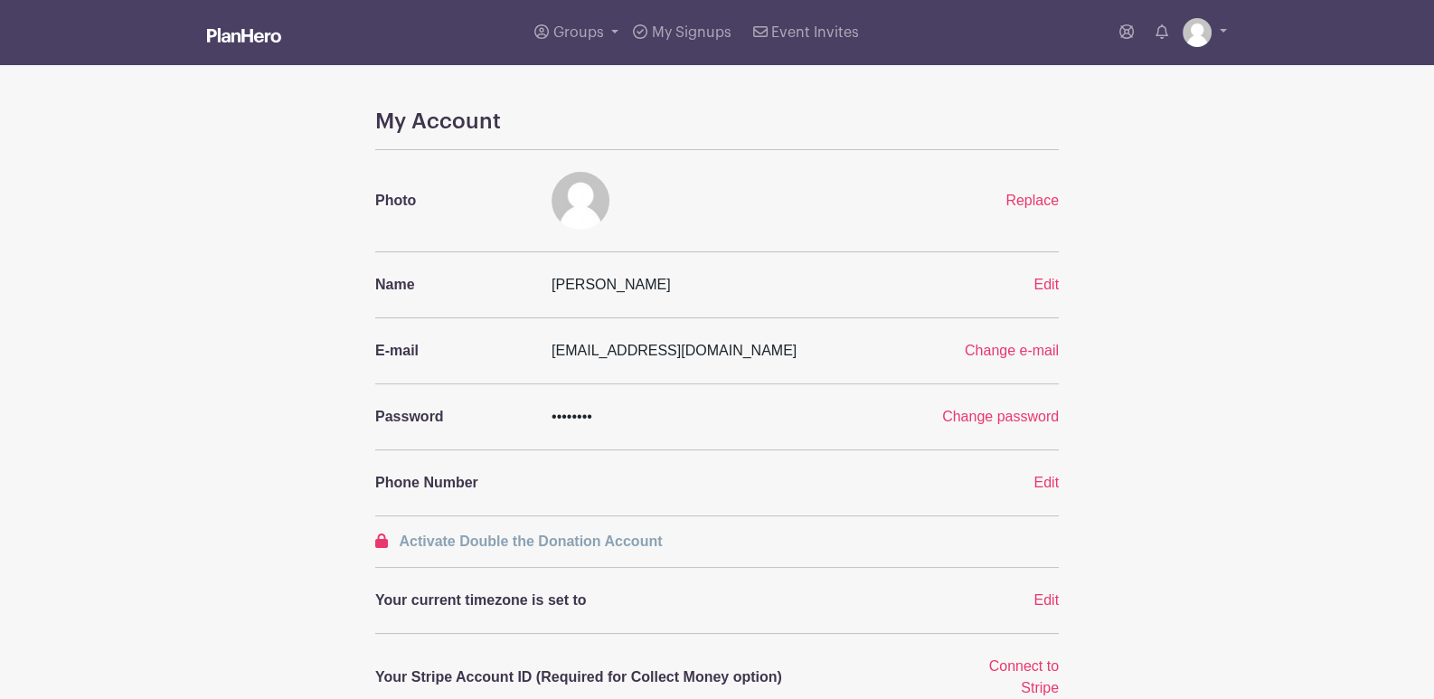
click at [253, 39] on img at bounding box center [244, 35] width 74 height 14
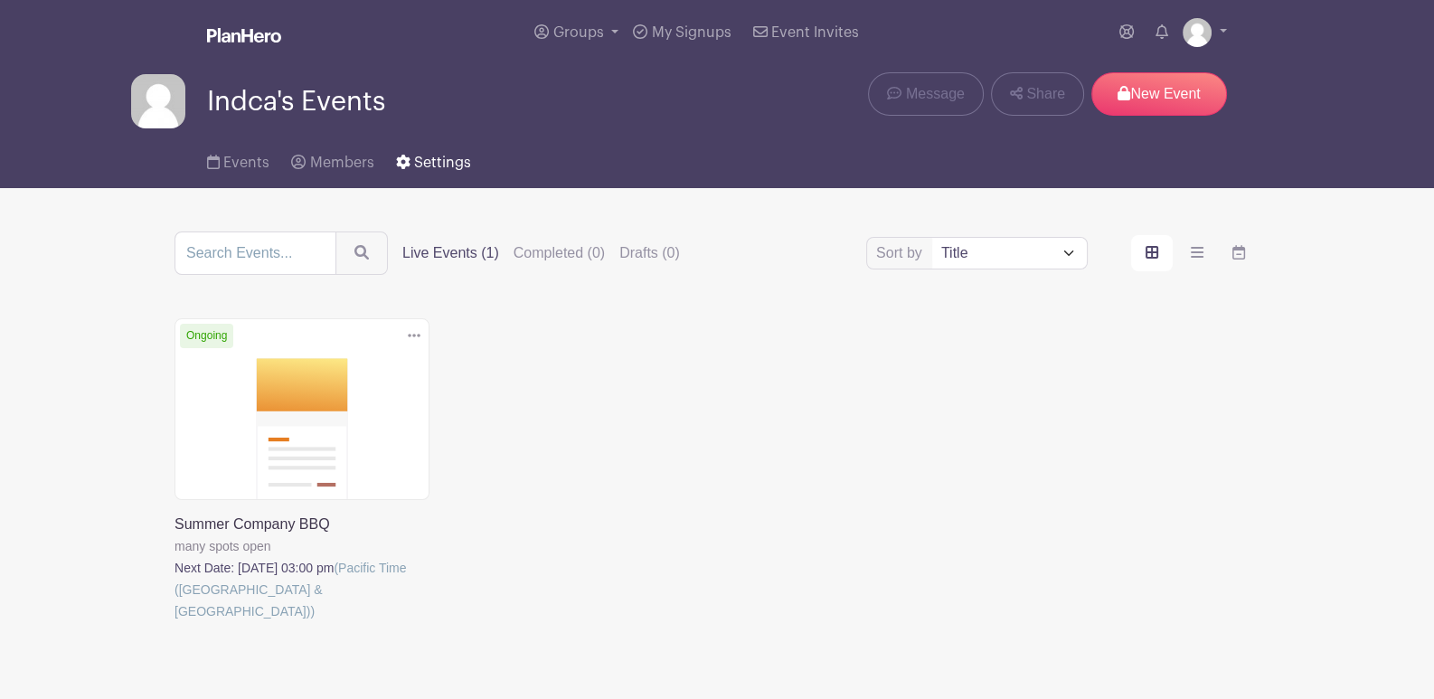
click at [424, 167] on span "Settings" at bounding box center [442, 163] width 57 height 14
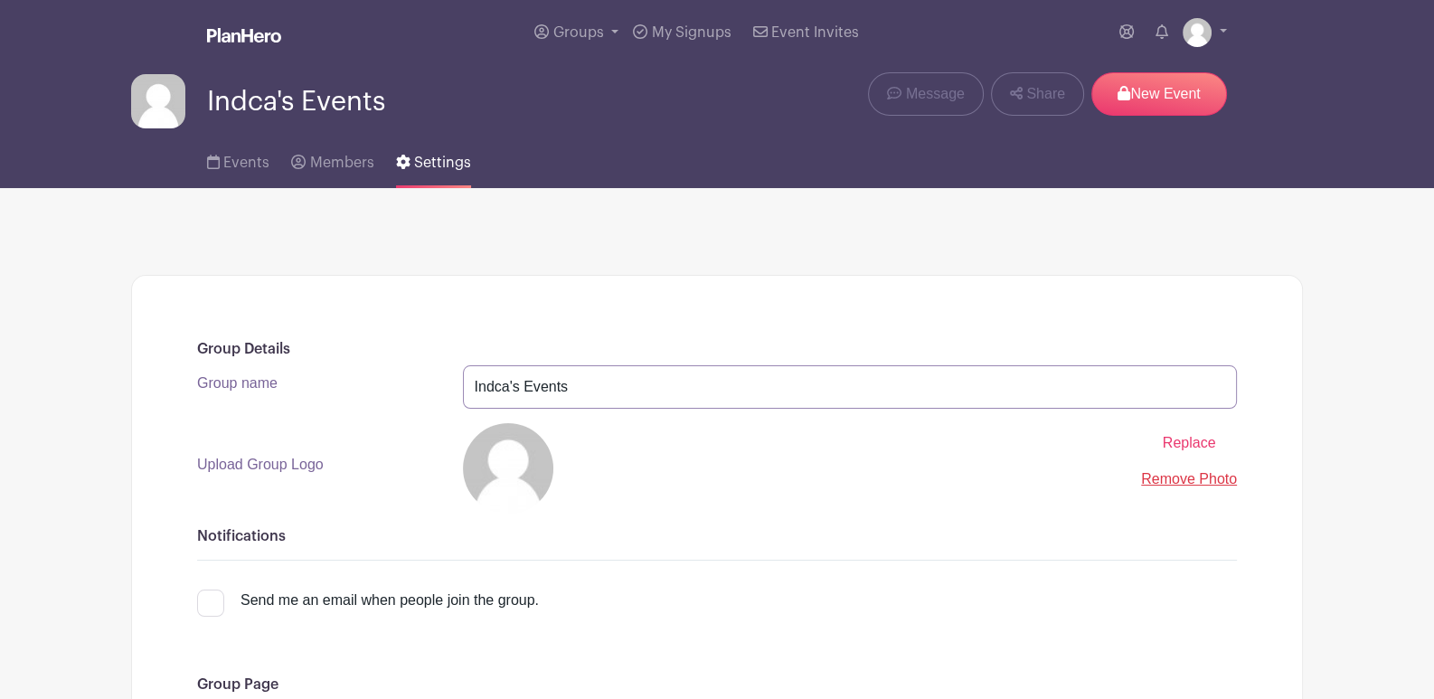
drag, startPoint x: 636, startPoint y: 388, endPoint x: 438, endPoint y: 351, distance: 201.4
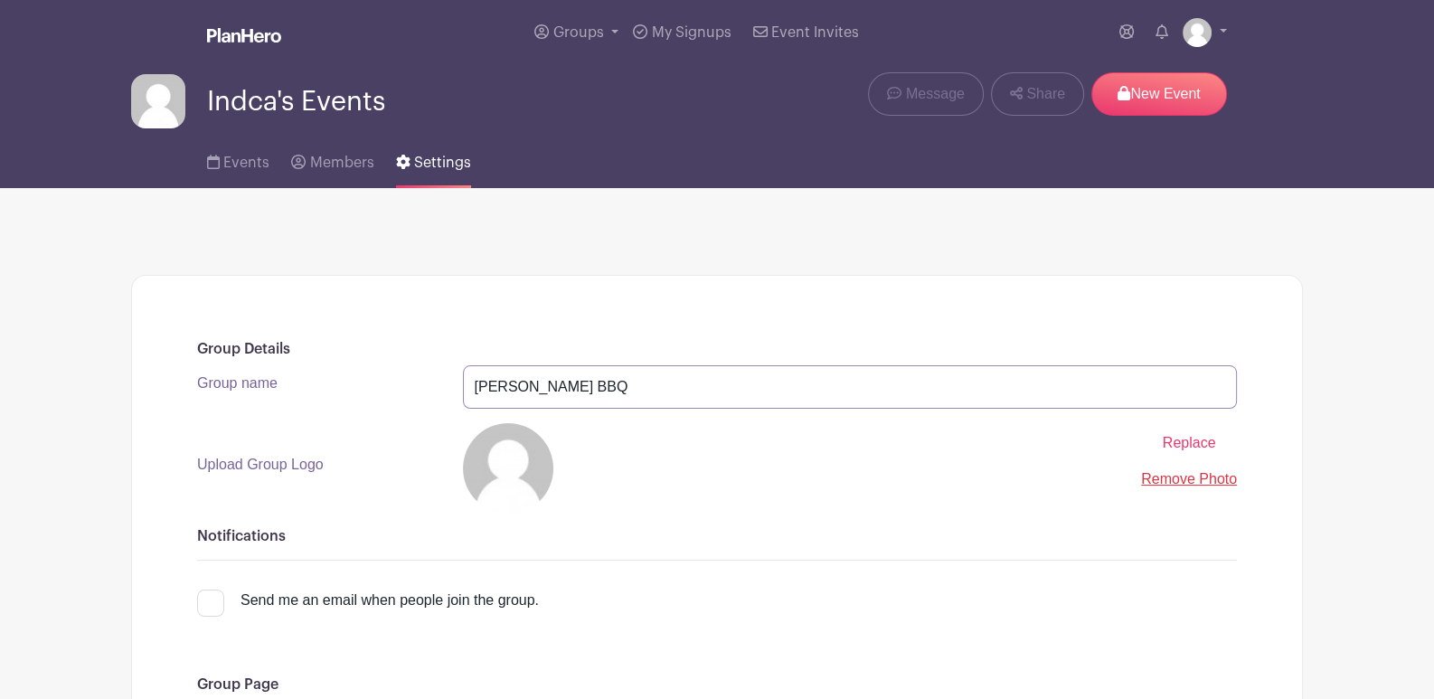
click at [570, 391] on input "[PERSON_NAME] BBQ" at bounding box center [850, 386] width 775 height 43
click at [527, 382] on input "[PERSON_NAME] BBQ" at bounding box center [850, 386] width 775 height 43
click at [514, 387] on input "[PERSON_NAME] BBQ" at bounding box center [850, 386] width 775 height 43
type input "[PERSON_NAME] Companyy BBQ"
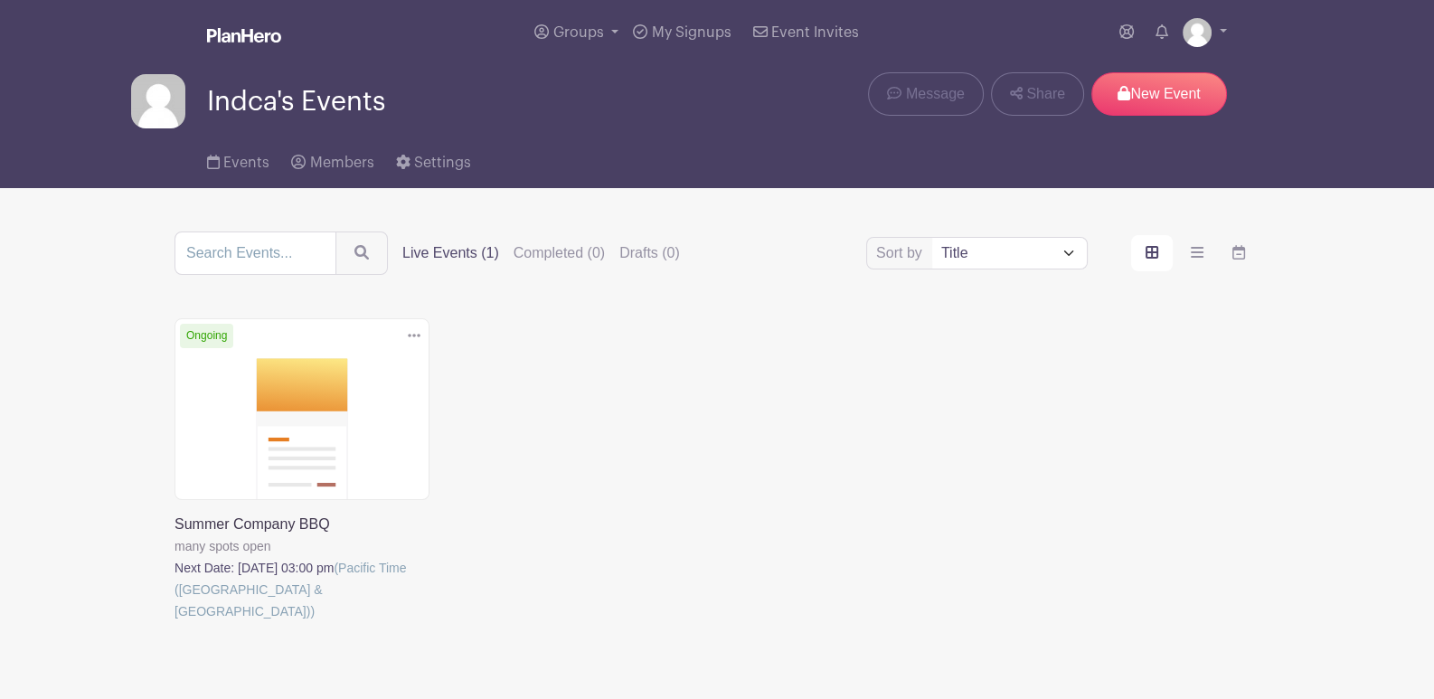
click at [174, 622] on link at bounding box center [174, 622] width 0 height 0
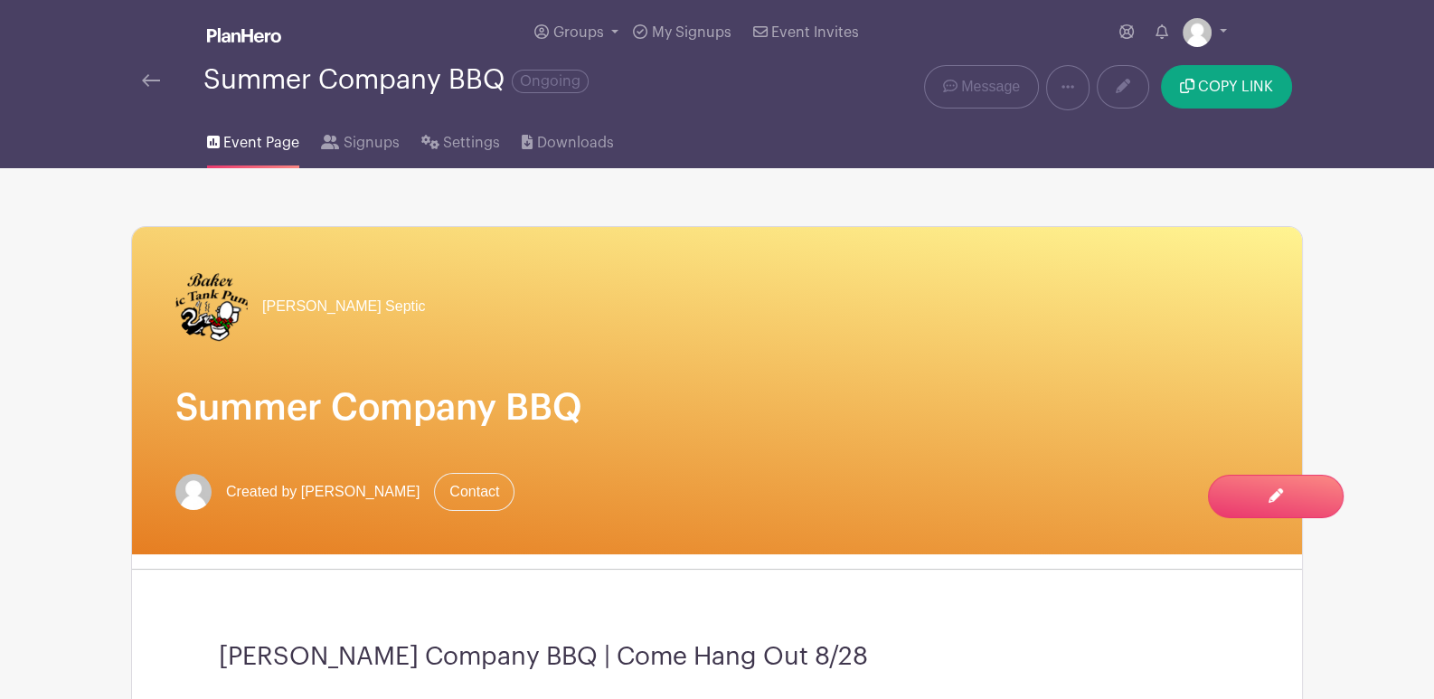
click at [485, 419] on h1 "Summer Company BBQ" at bounding box center [716, 407] width 1083 height 43
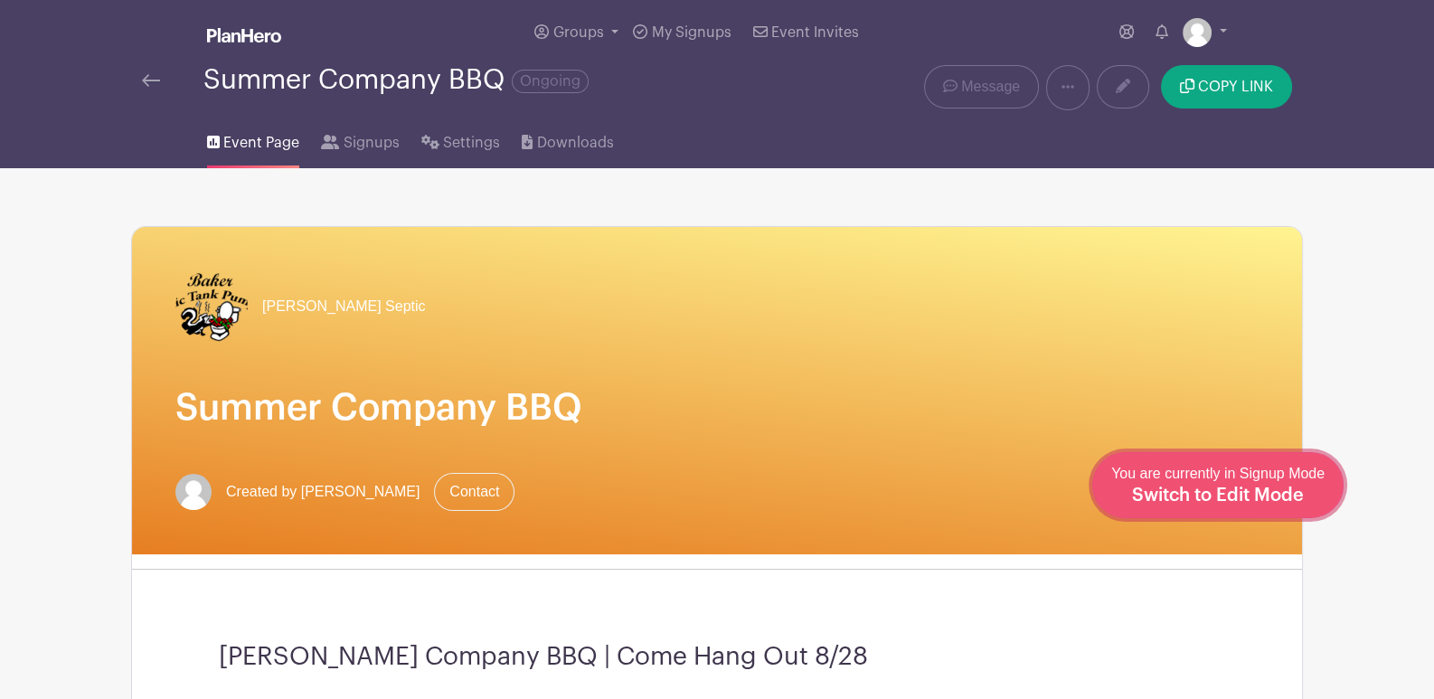
click at [1260, 487] on span "Switch to Edit Mode" at bounding box center [1218, 495] width 172 height 18
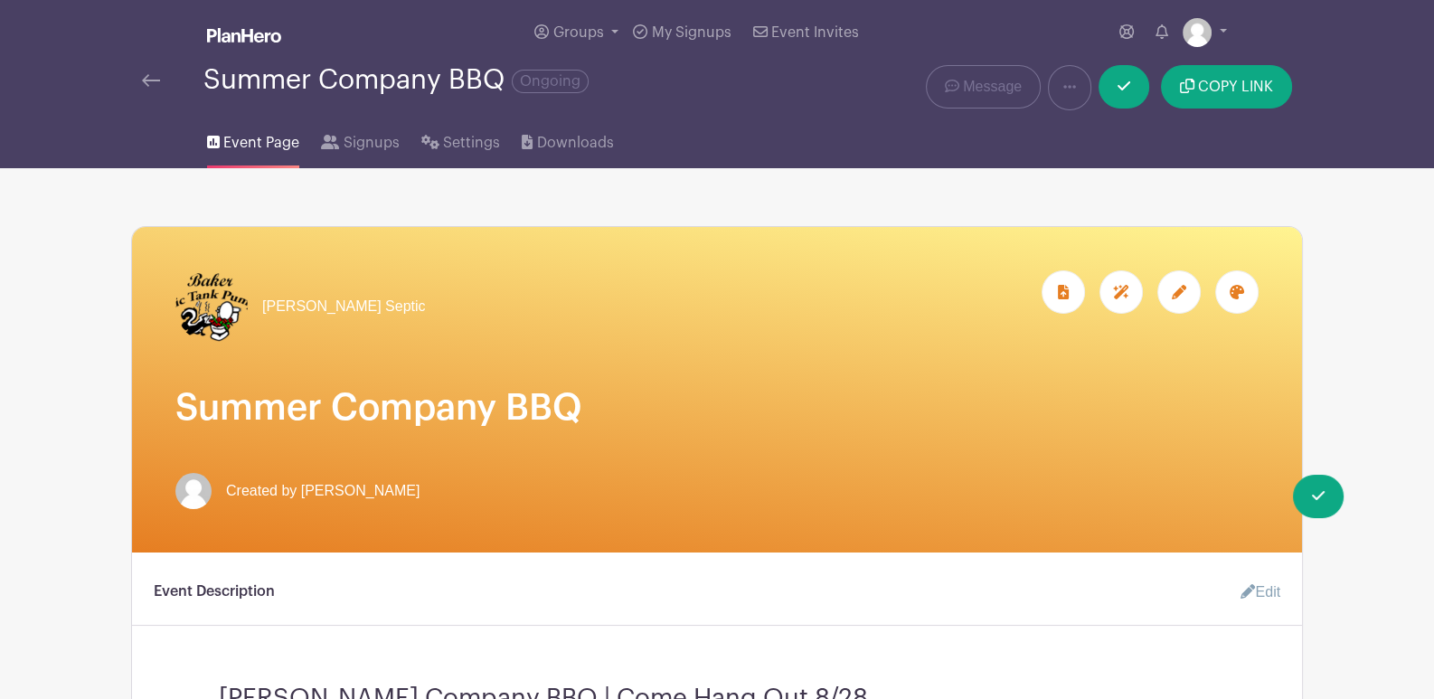
click at [313, 414] on h1 "Summer Company BBQ" at bounding box center [716, 407] width 1083 height 43
click at [1182, 297] on icon at bounding box center [1179, 292] width 14 height 14
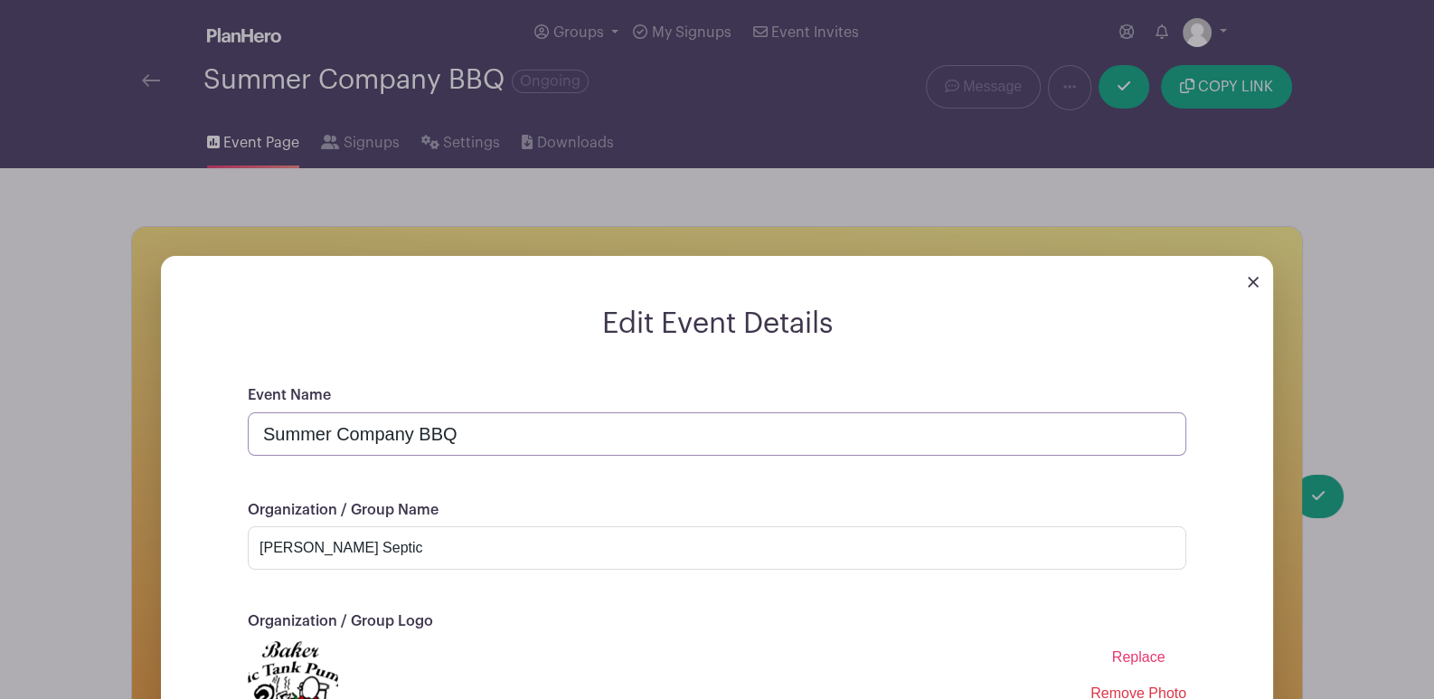
click at [266, 437] on input "Summer Company BBQ" at bounding box center [717, 433] width 938 height 43
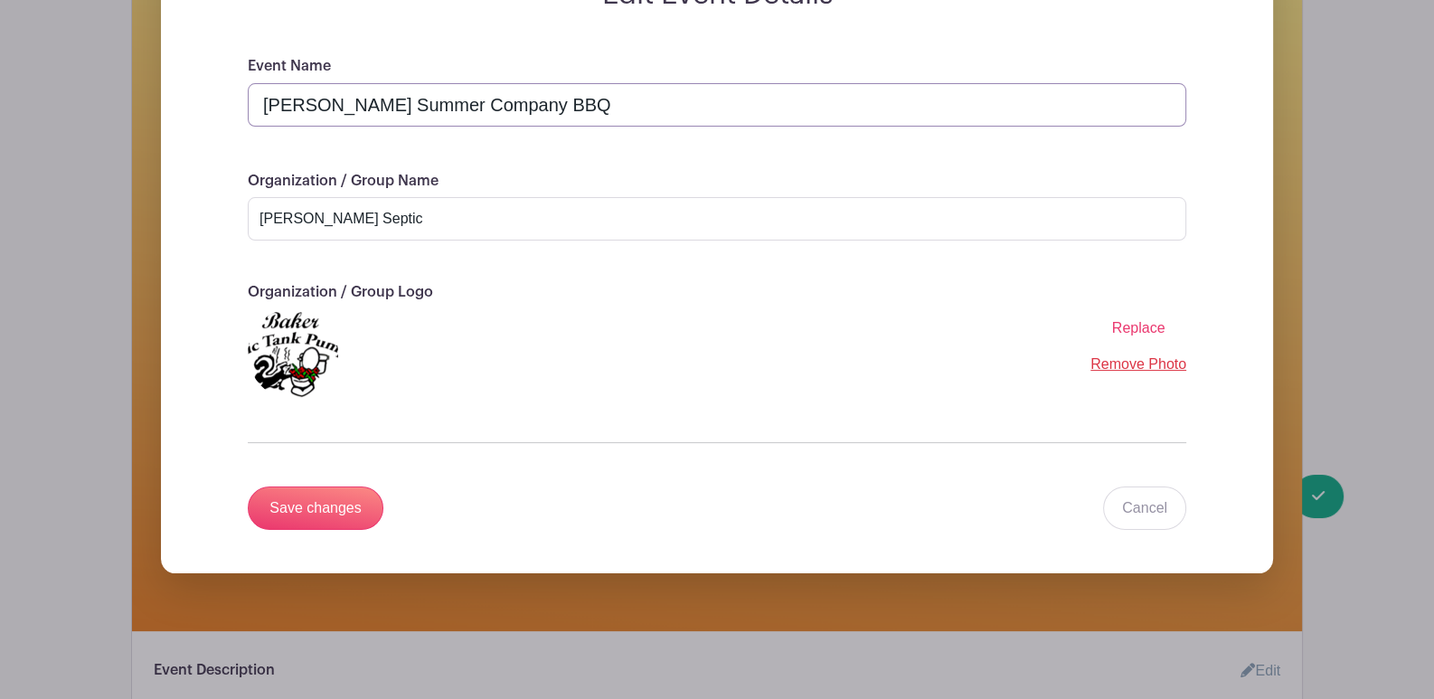
scroll to position [361, 0]
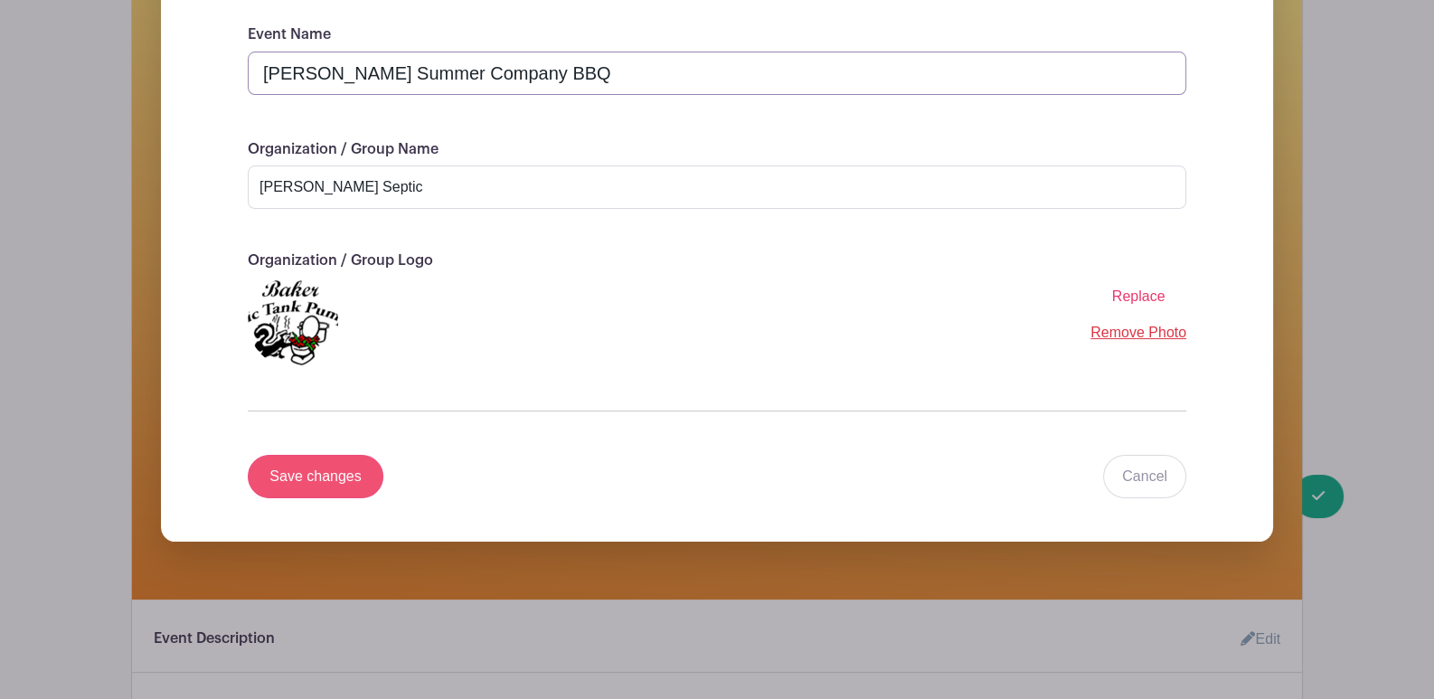
type input "[PERSON_NAME] Summer Company BBQ"
click at [302, 473] on input "Save changes" at bounding box center [316, 476] width 136 height 43
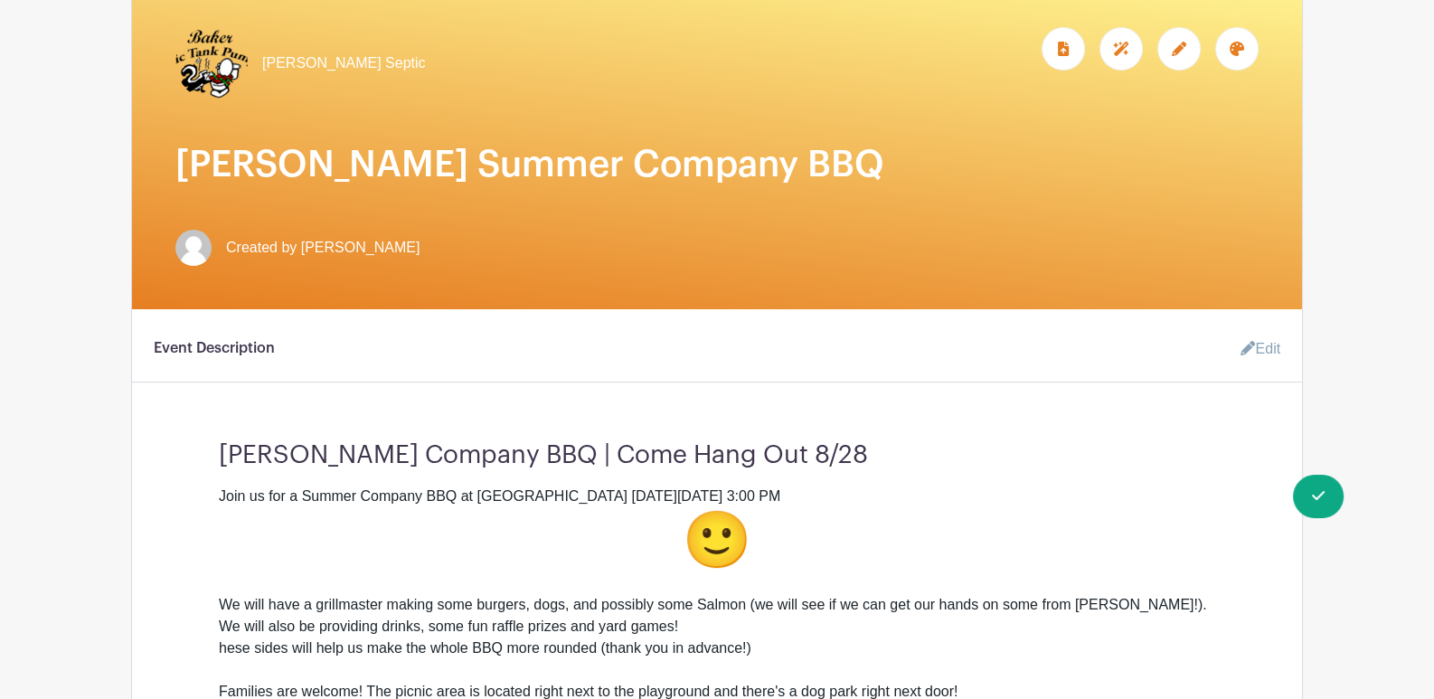
scroll to position [271, 0]
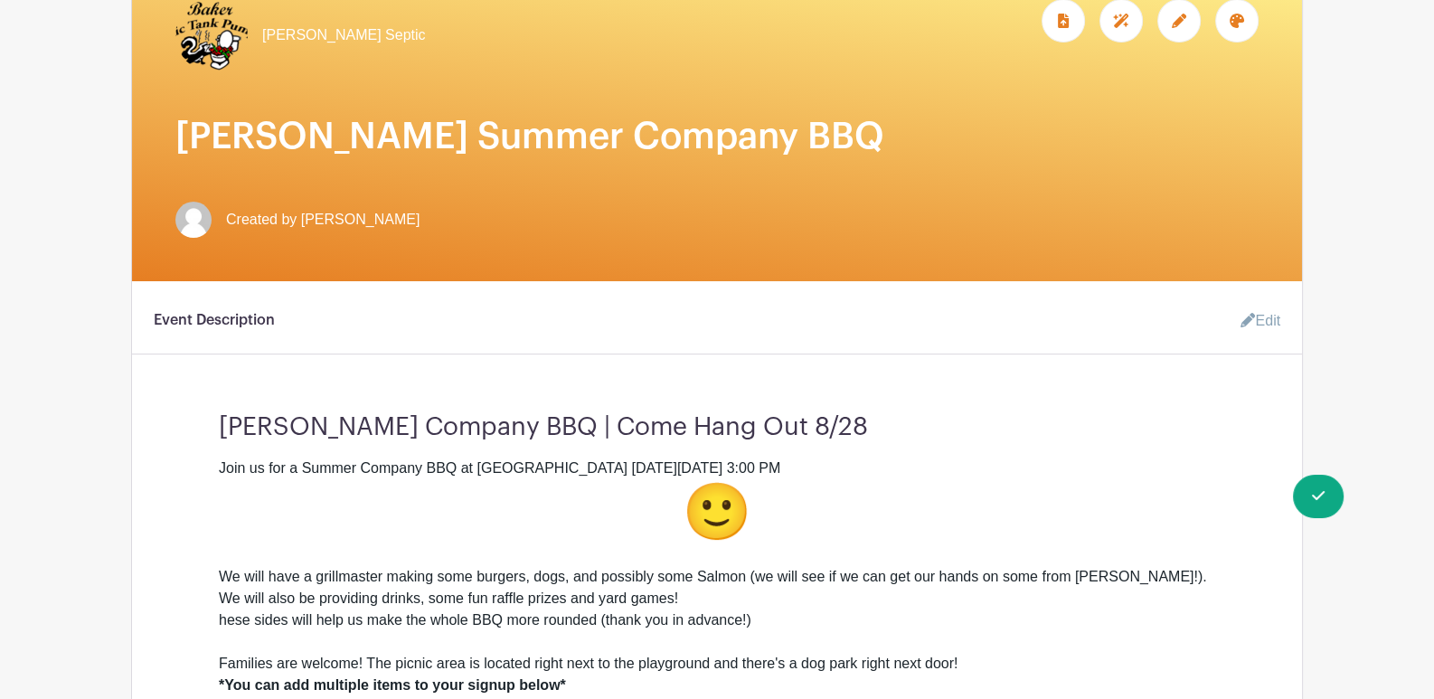
click at [1258, 325] on link "Edit" at bounding box center [1253, 321] width 54 height 36
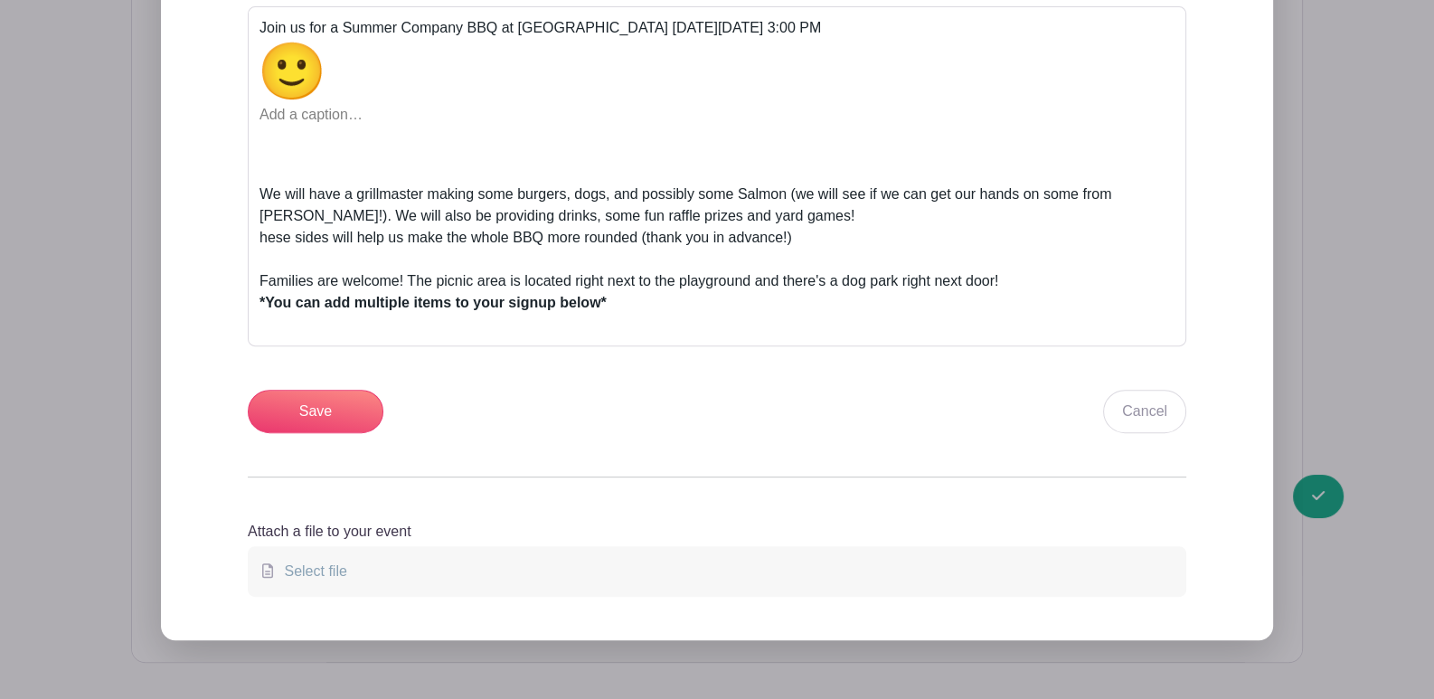
scroll to position [903, 0]
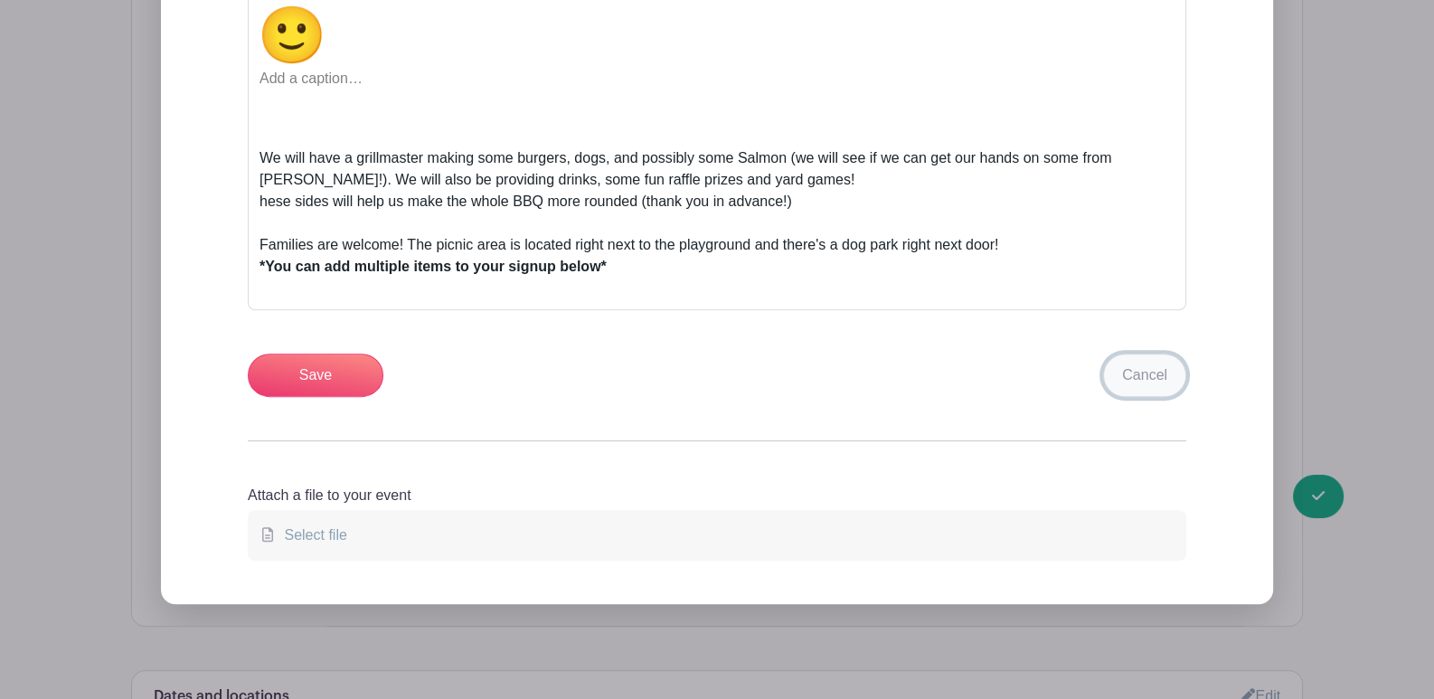
click at [1144, 384] on link "Cancel" at bounding box center [1144, 374] width 83 height 43
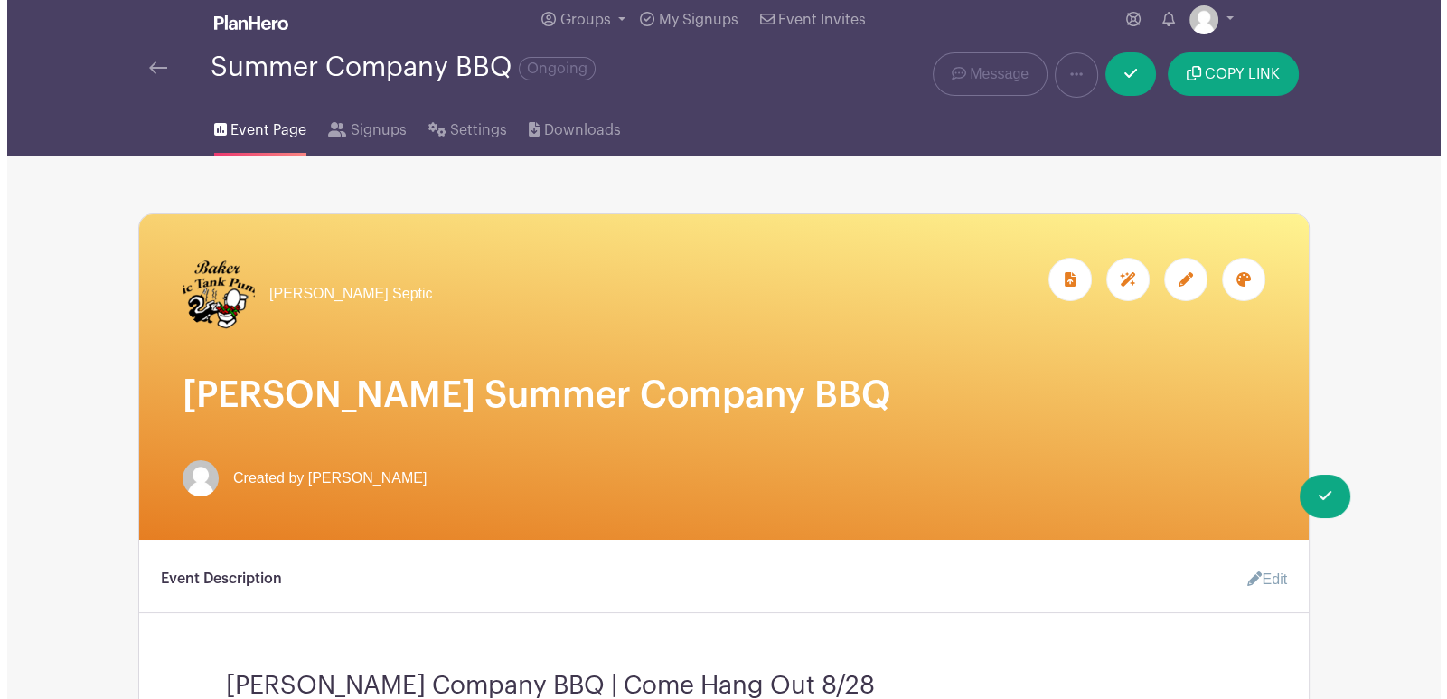
scroll to position [0, 0]
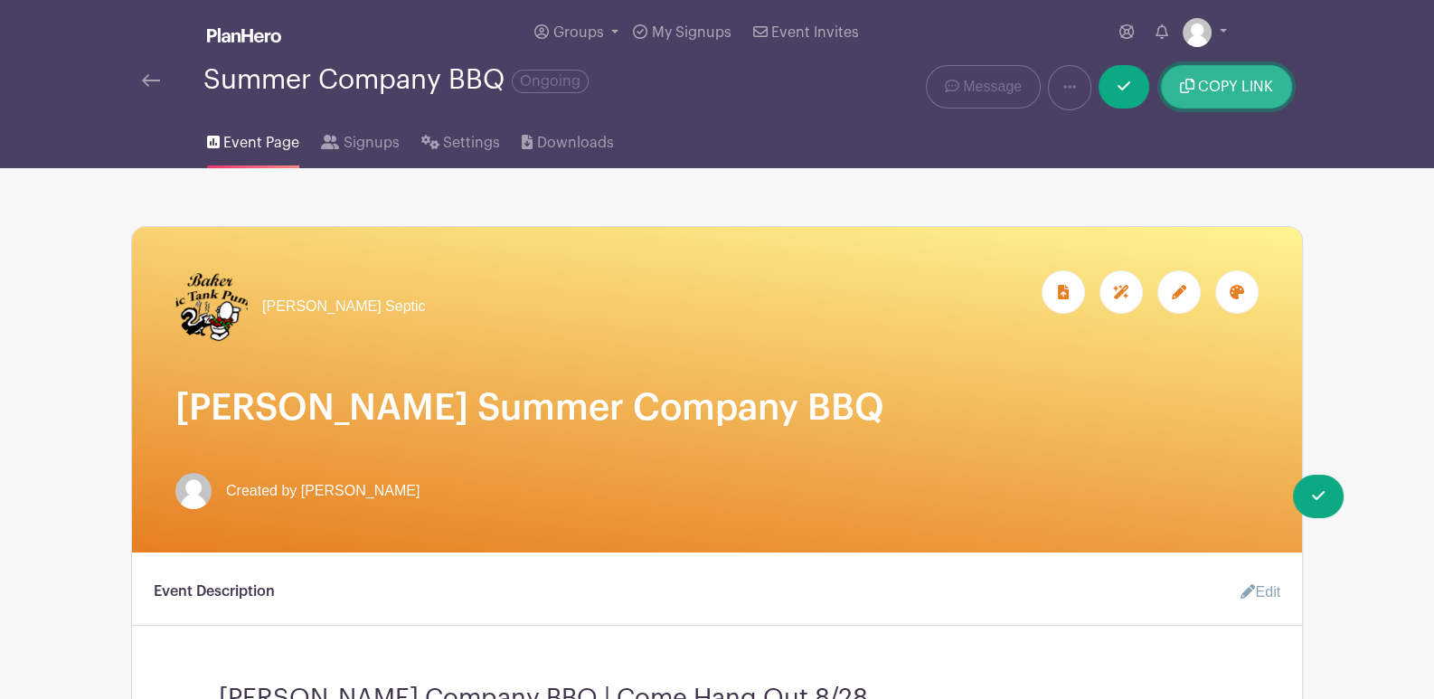
click at [1197, 87] on button "COPY LINK" at bounding box center [1226, 86] width 131 height 43
click at [367, 142] on span "Signups" at bounding box center [372, 143] width 56 height 22
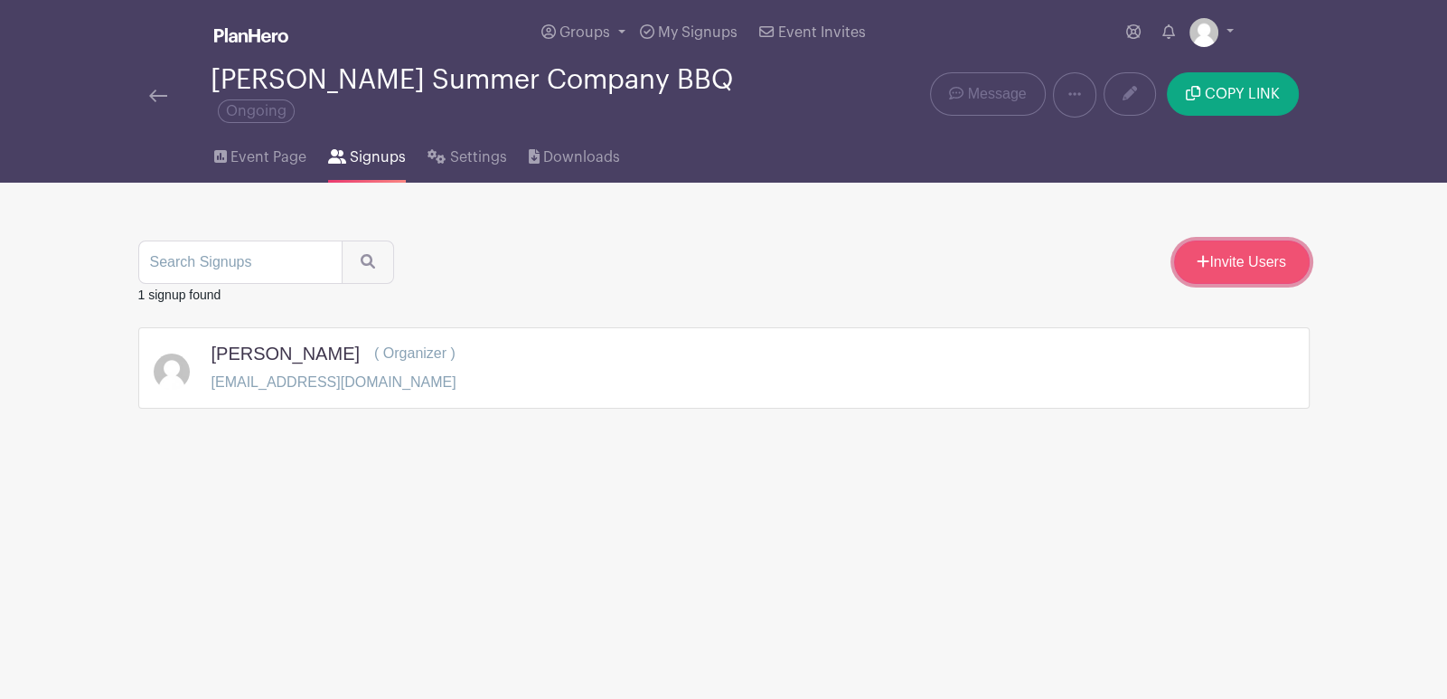
click at [1225, 251] on link "Invite Users" at bounding box center [1242, 261] width 136 height 43
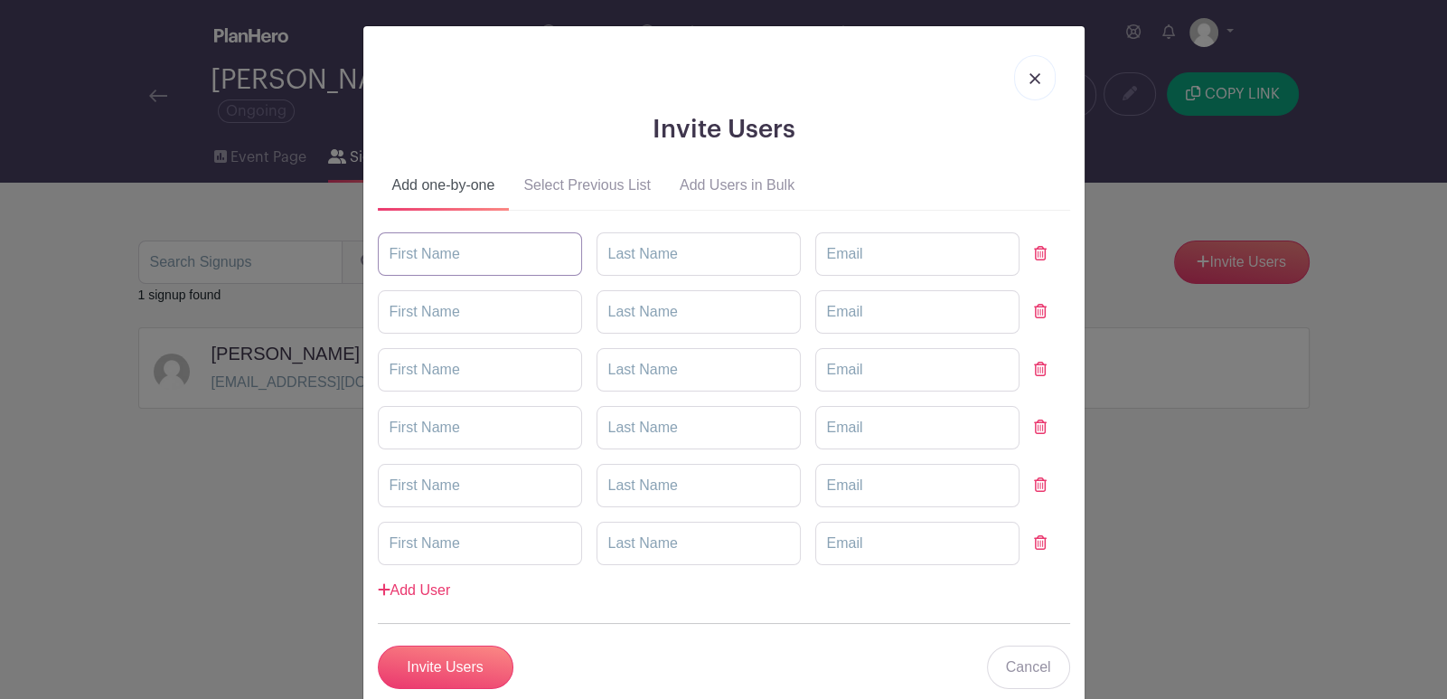
click at [468, 242] on input "text" at bounding box center [480, 253] width 204 height 43
type input "[PERSON_NAME]"
type input "L"
paste input "[PERSON_NAME][EMAIL_ADDRESS][DOMAIN_NAME]"
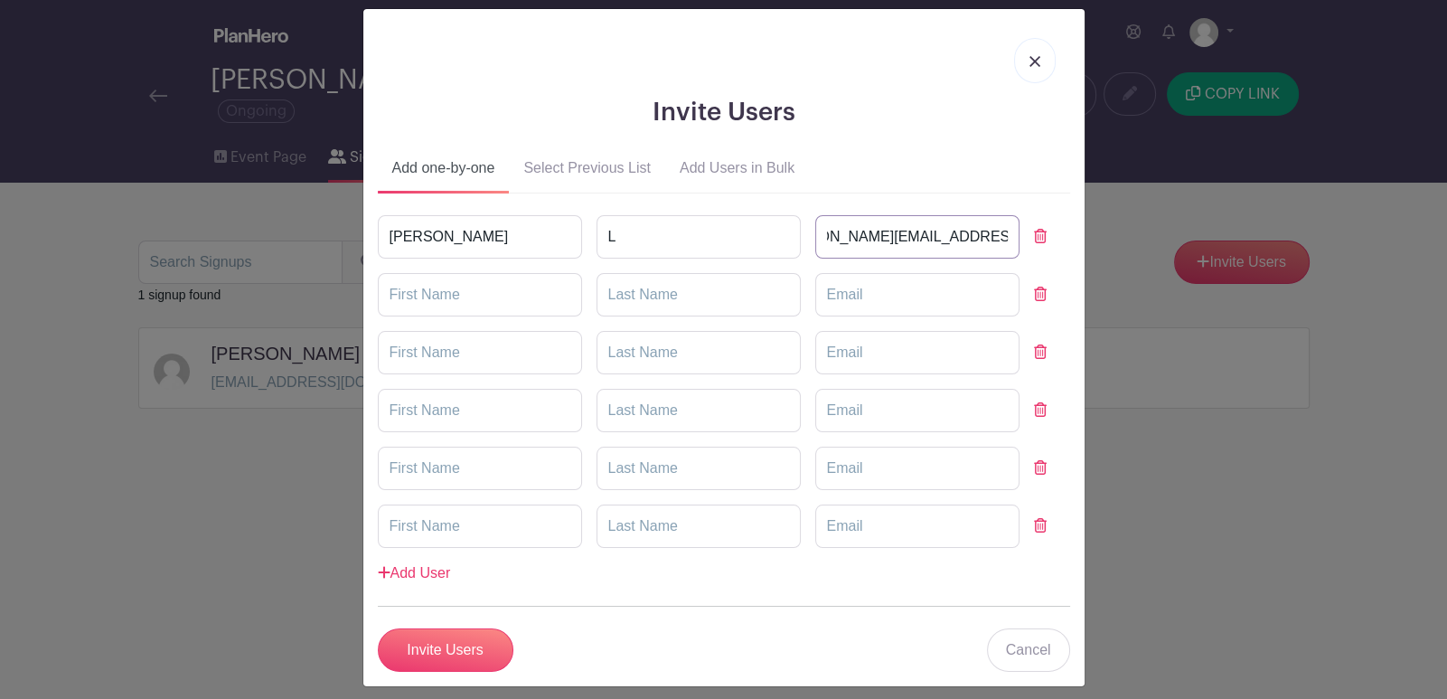
scroll to position [26, 0]
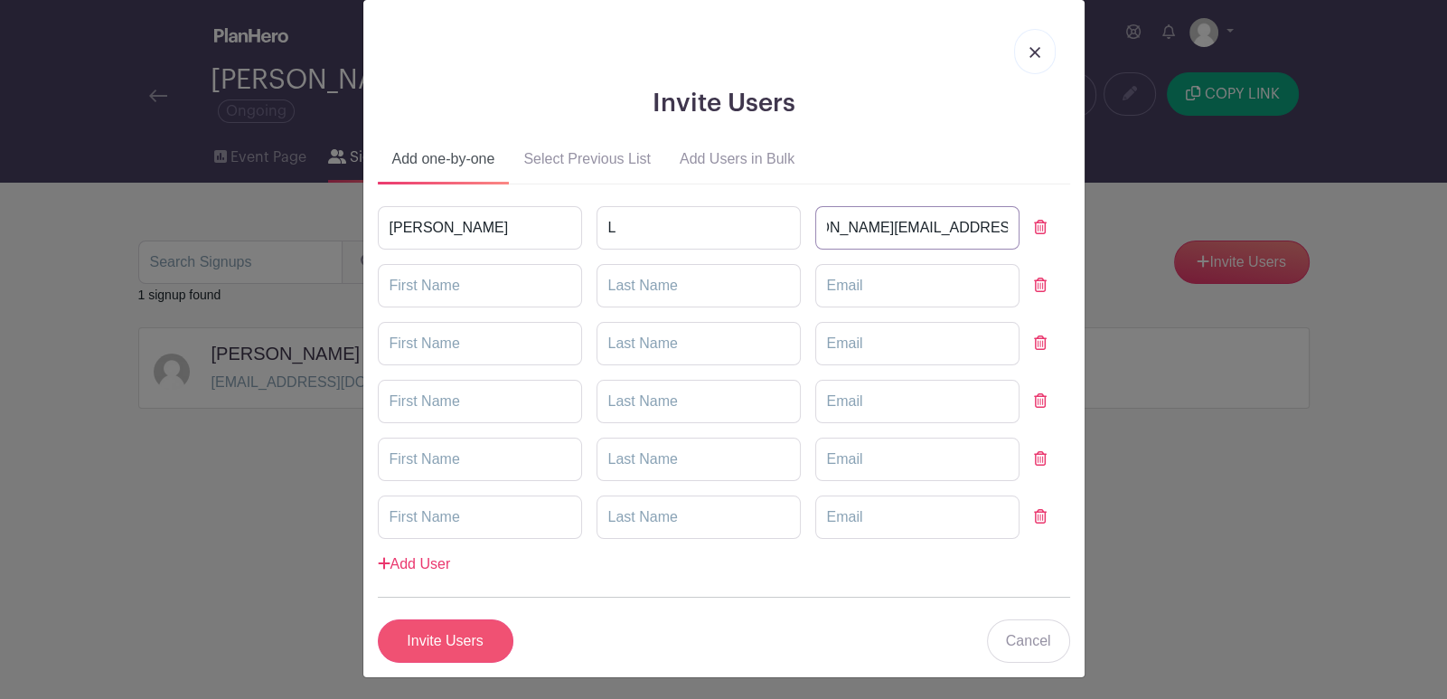
type input "[PERSON_NAME][EMAIL_ADDRESS][DOMAIN_NAME]"
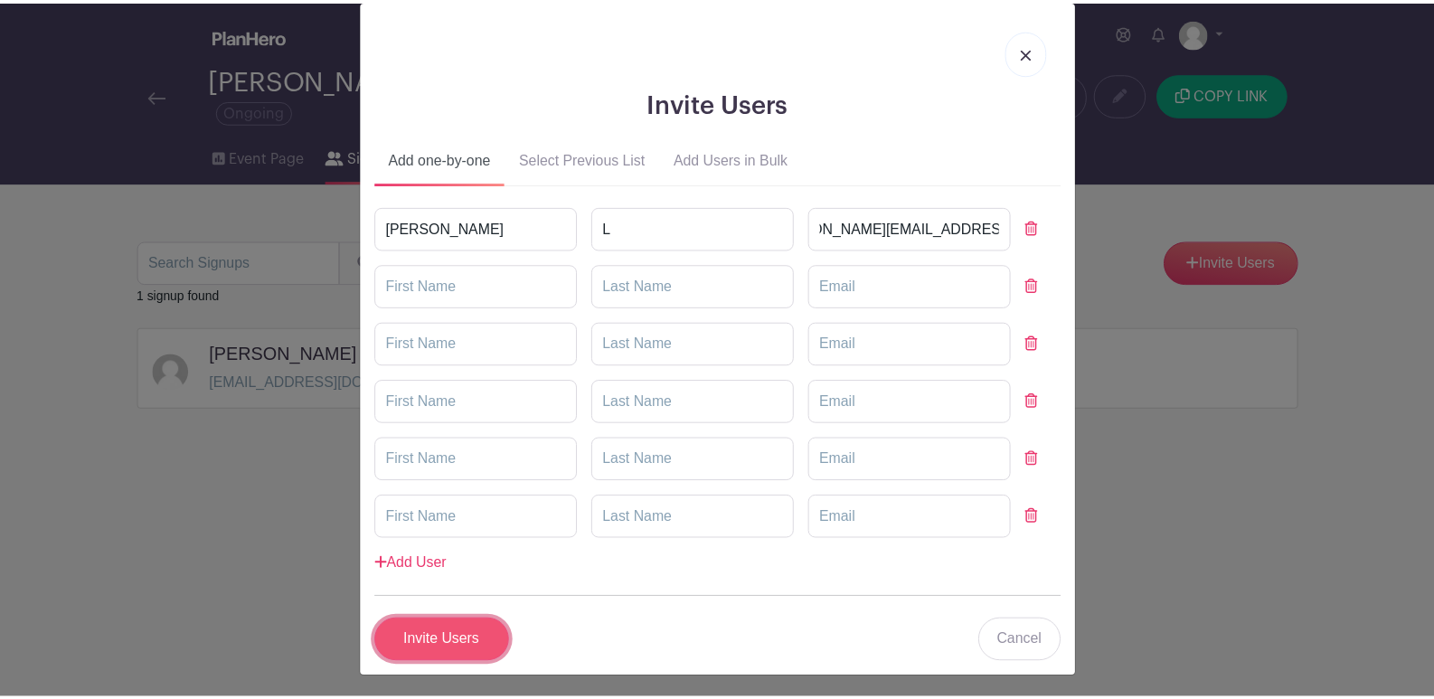
scroll to position [0, 0]
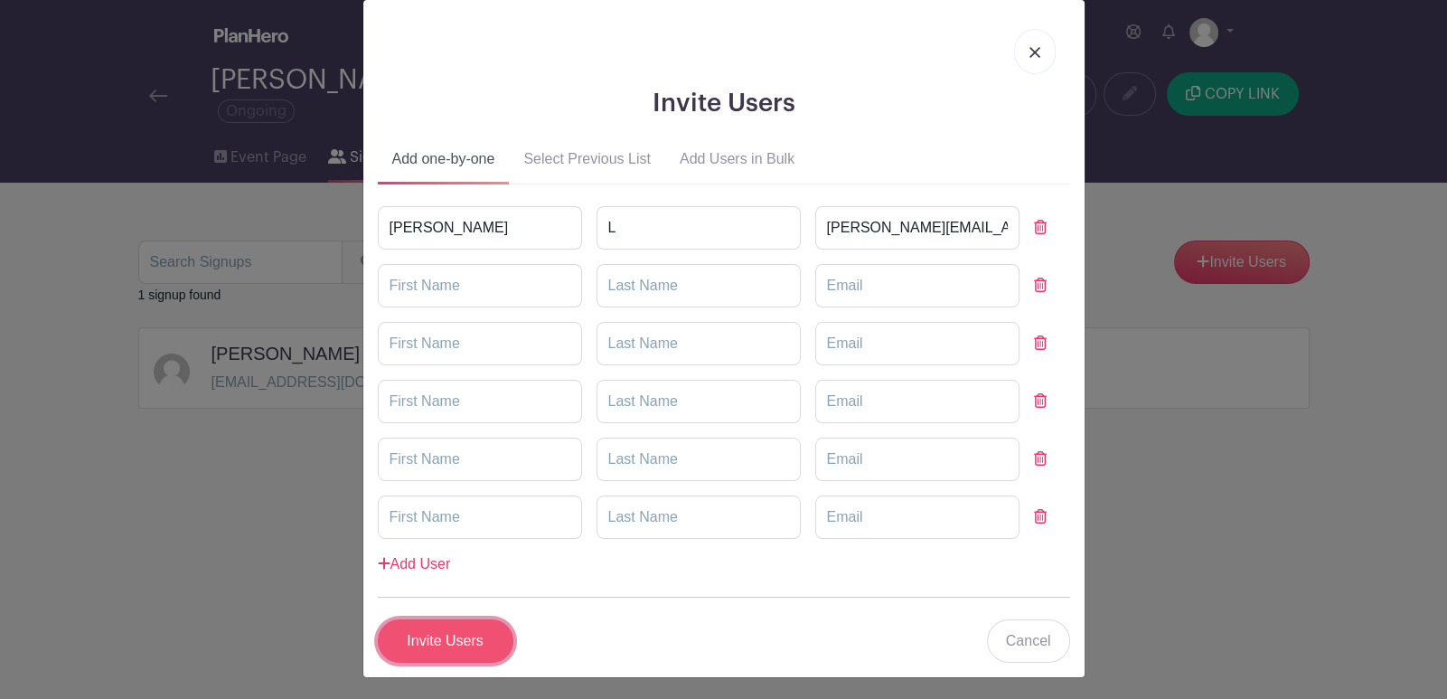
click at [455, 628] on input "Invite Users" at bounding box center [446, 640] width 136 height 43
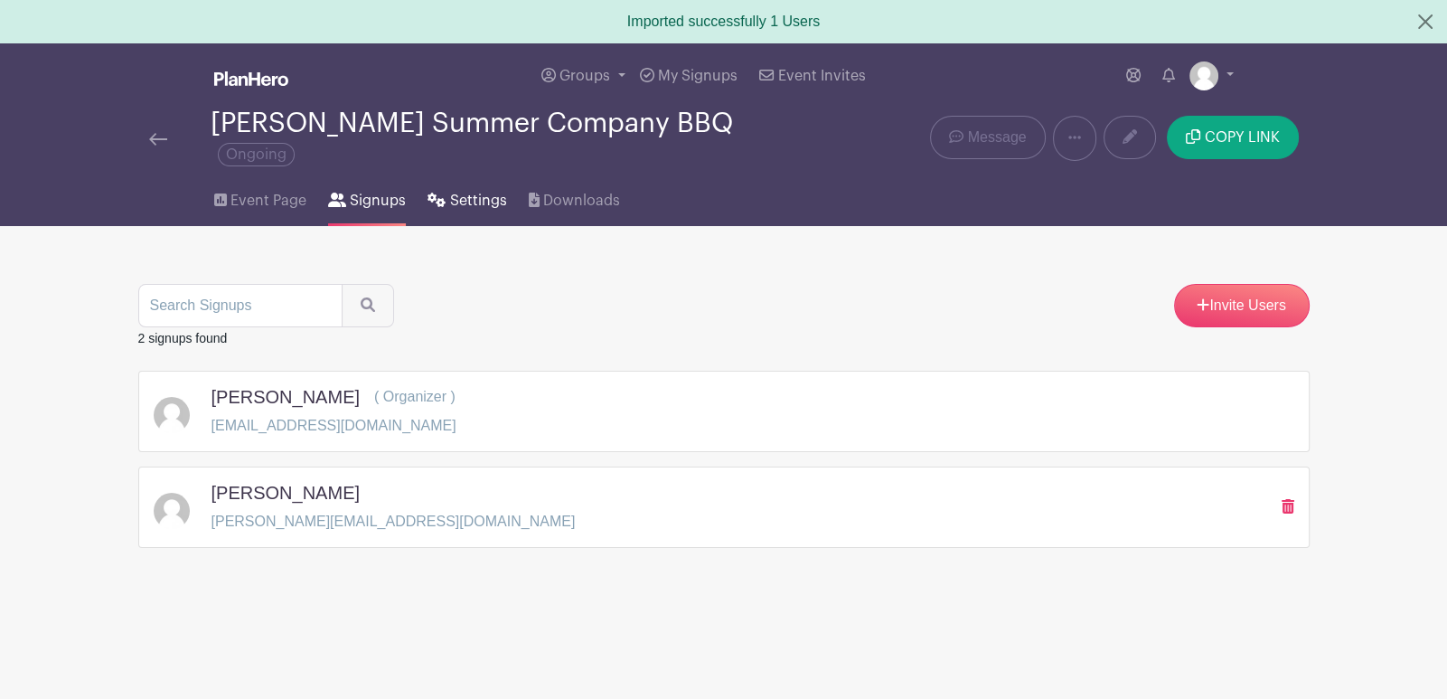
click at [457, 170] on link "Settings" at bounding box center [467, 197] width 79 height 58
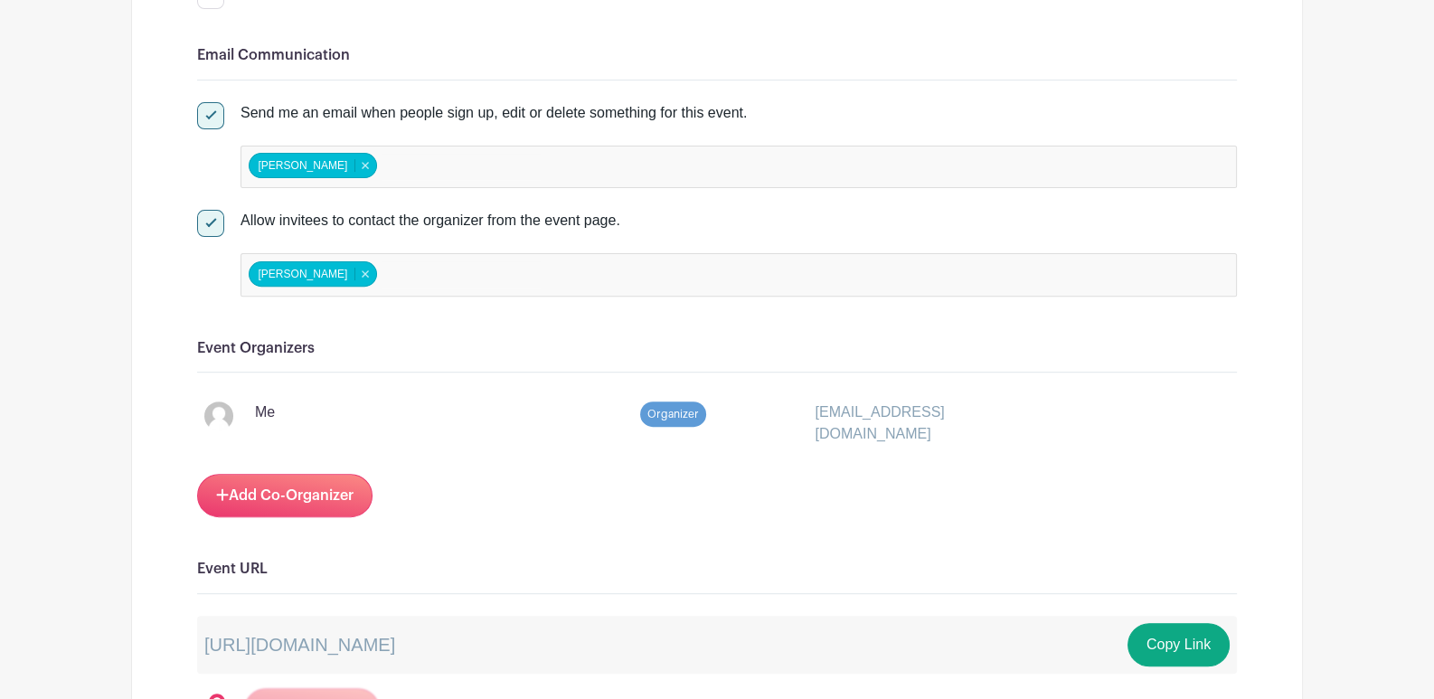
scroll to position [813, 0]
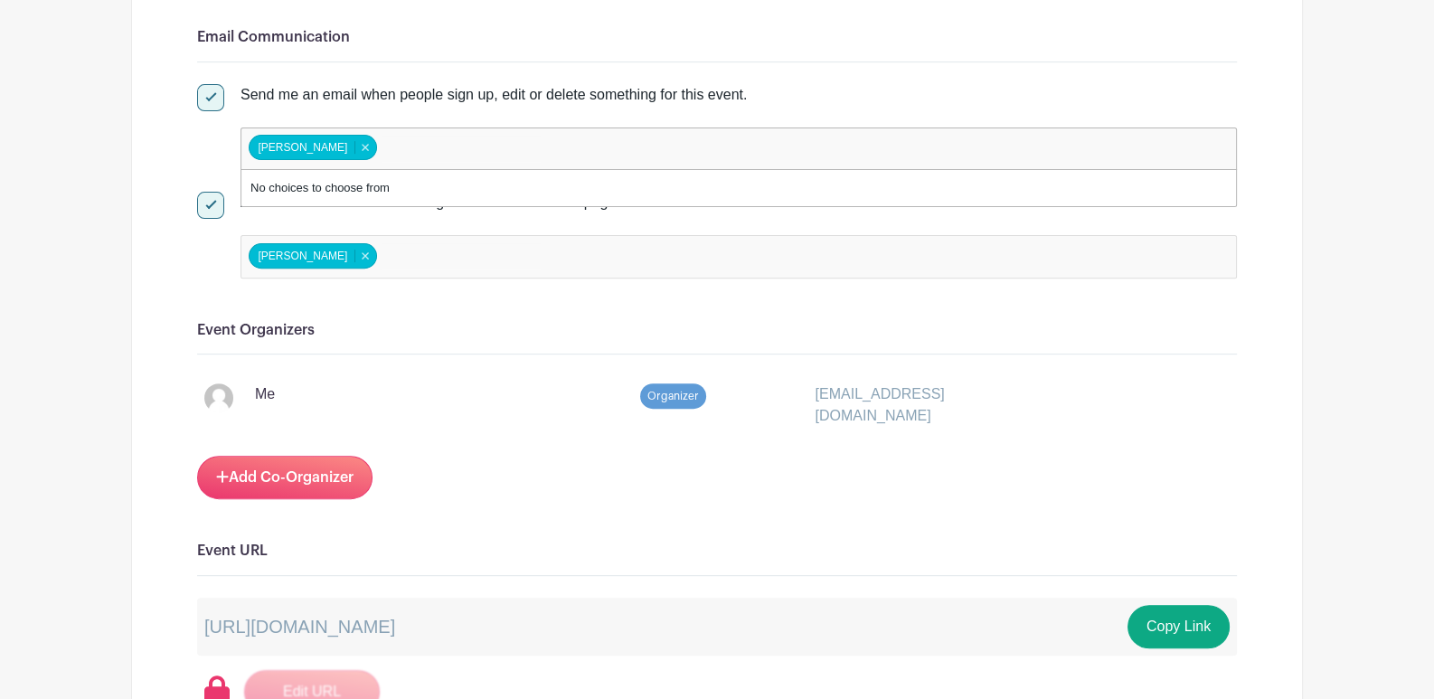
click at [463, 136] on input "false" at bounding box center [461, 149] width 160 height 26
type input "just"
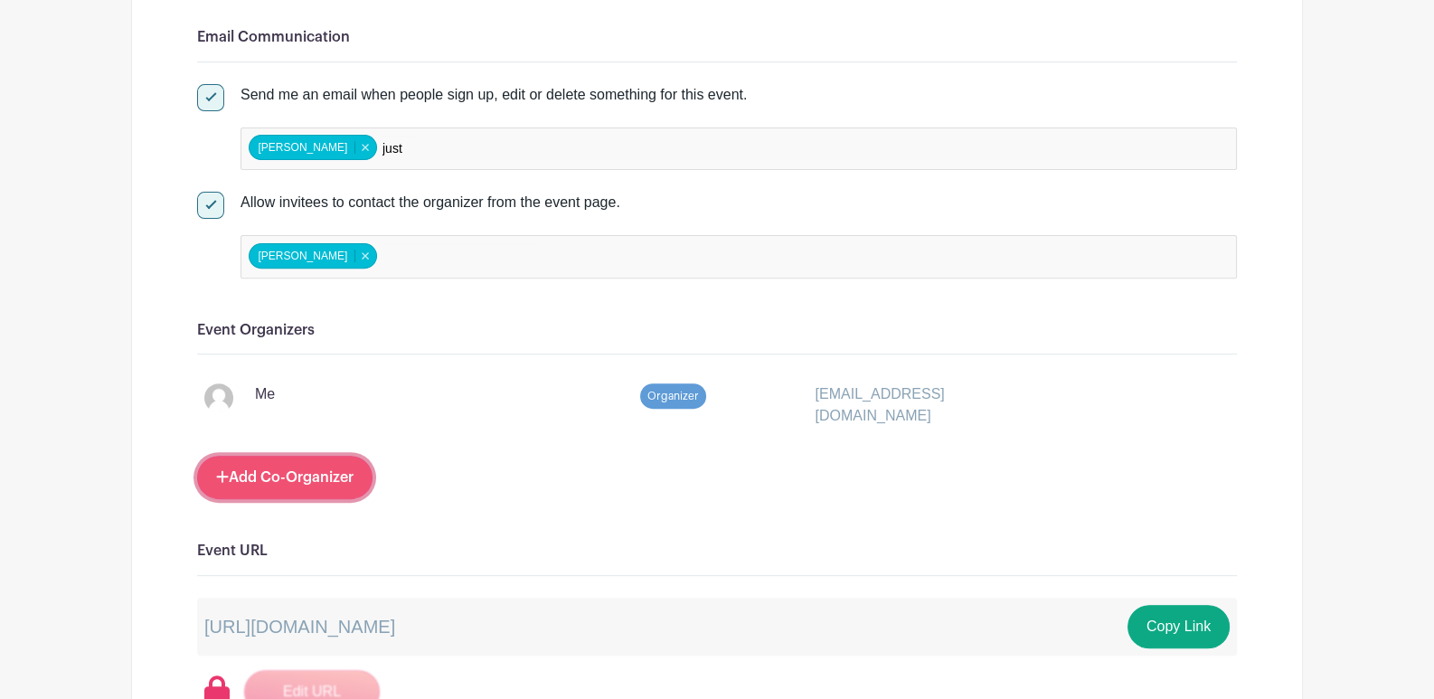
click at [312, 456] on link "Add Co-Organizer" at bounding box center [284, 477] width 175 height 43
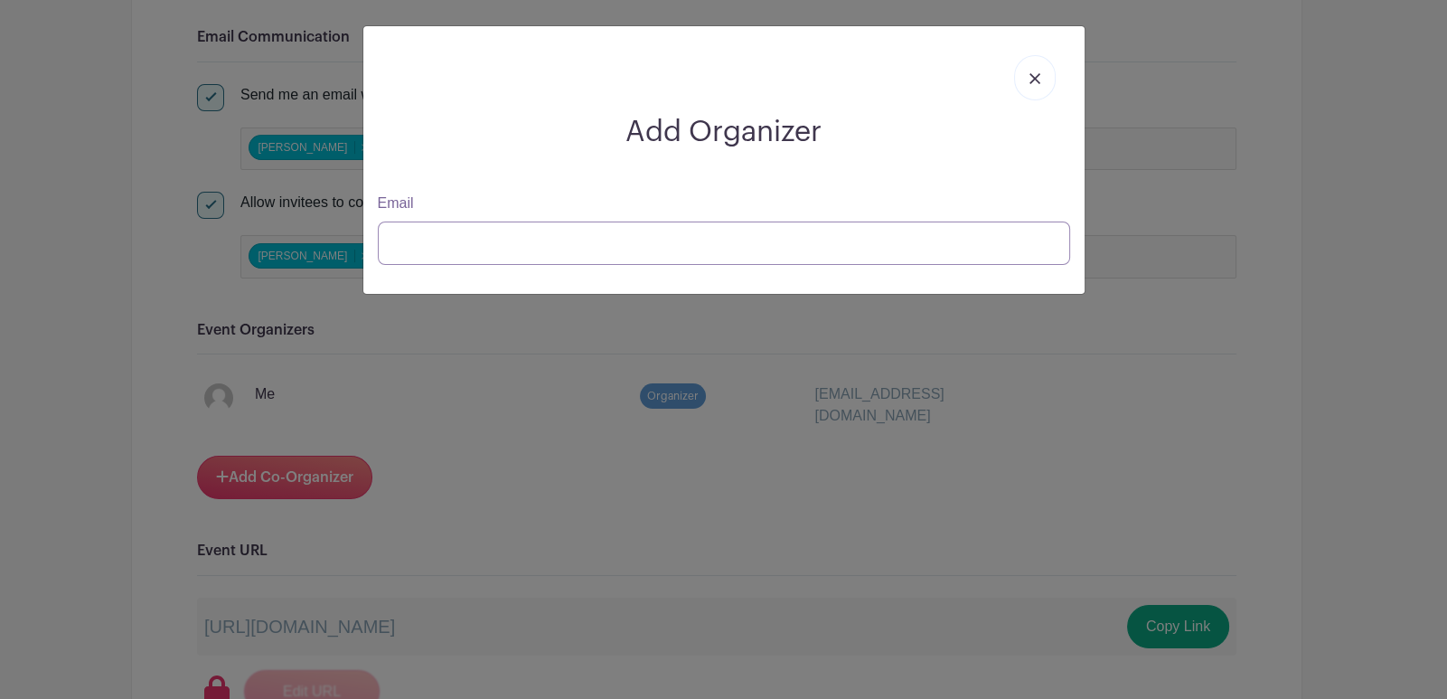
click at [472, 227] on input "Email" at bounding box center [724, 242] width 693 height 43
type input "[PERSON_NAME]"
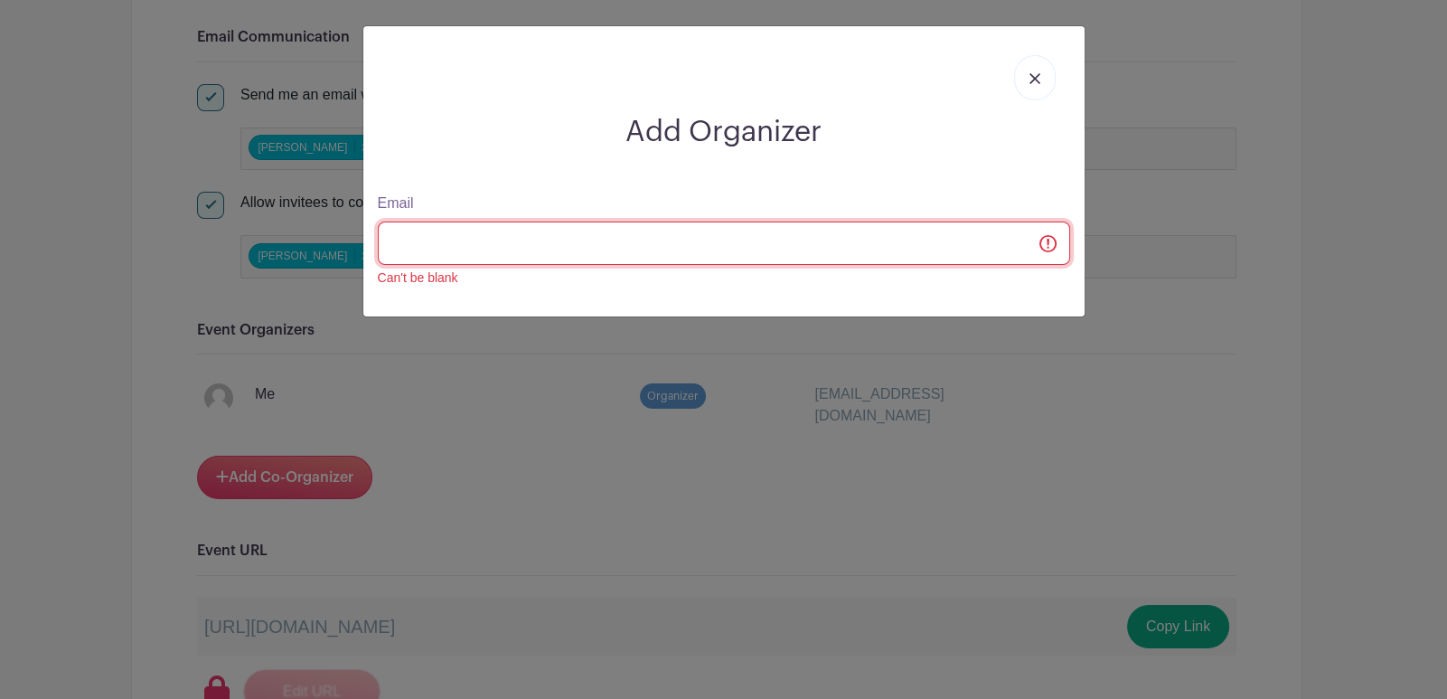
click at [1048, 247] on input "Email" at bounding box center [724, 242] width 693 height 43
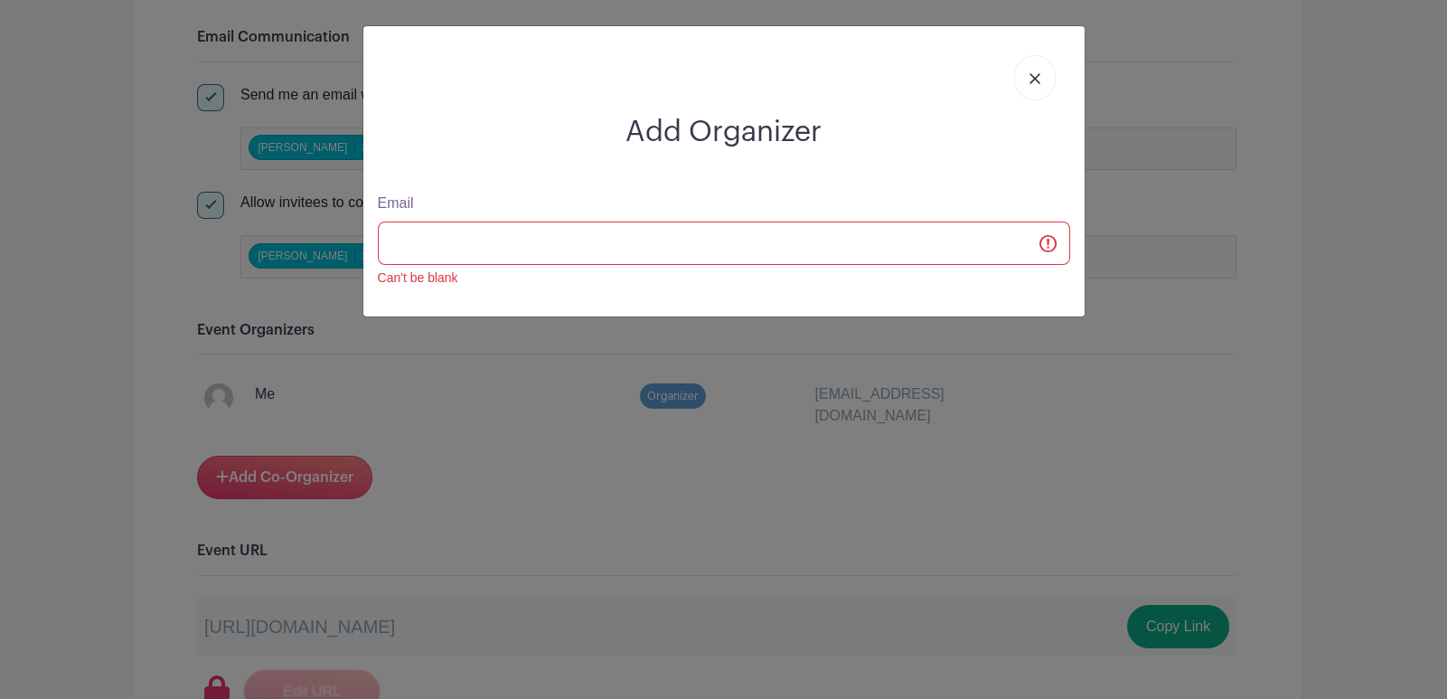
click at [1234, 244] on div "Add Organizer Email Can't be blank" at bounding box center [723, 349] width 1447 height 699
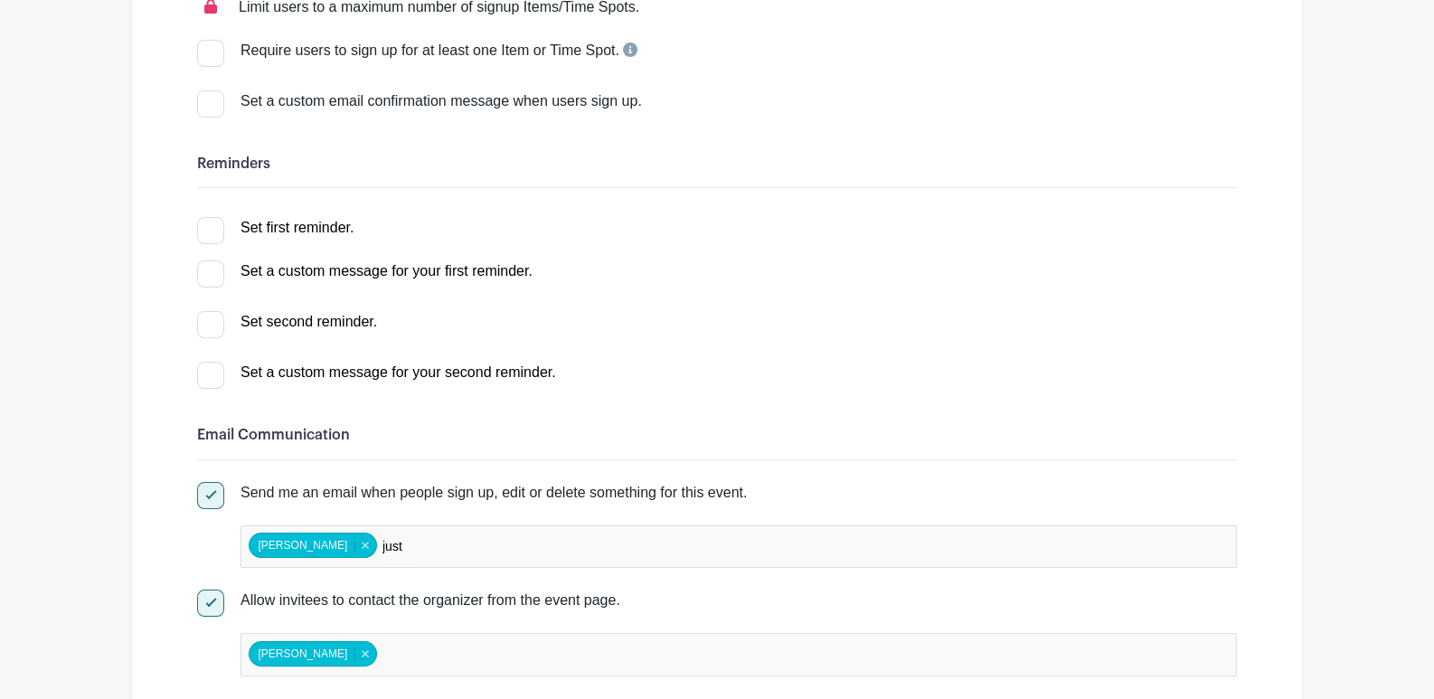
scroll to position [0, 0]
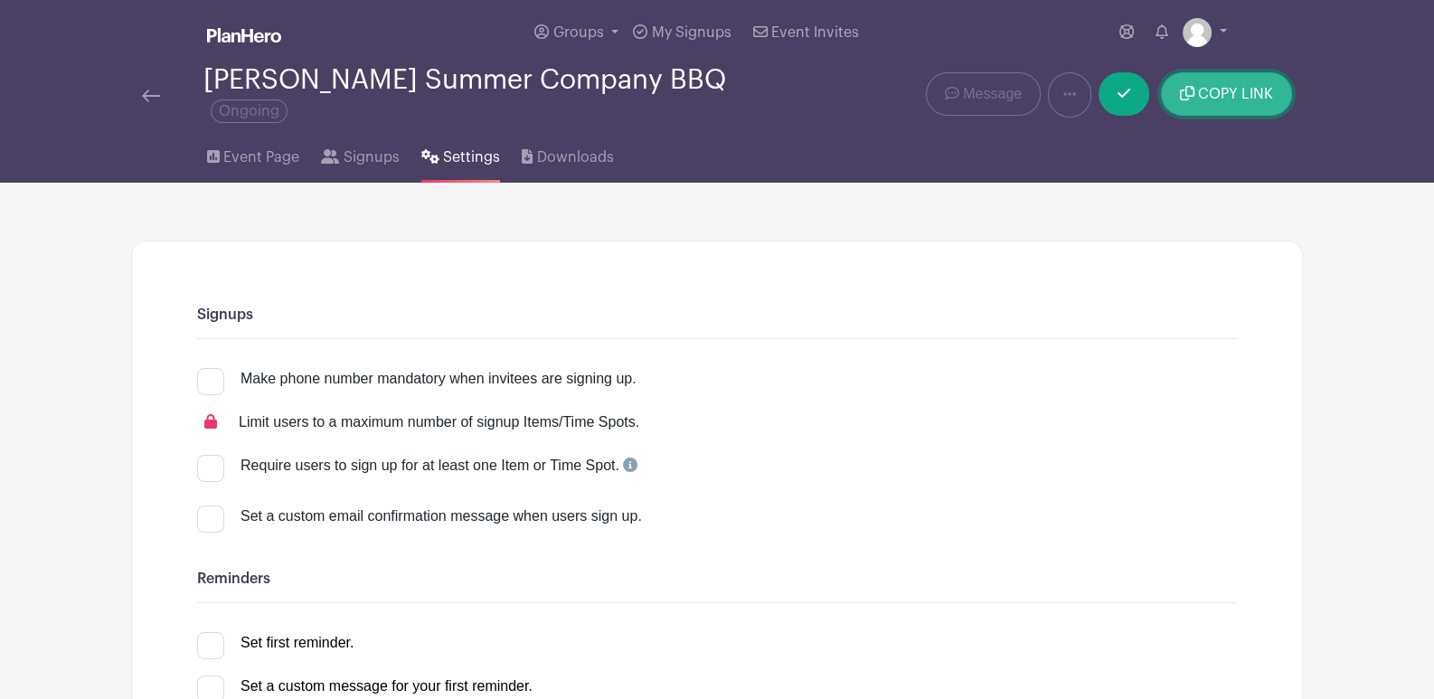
click at [1222, 92] on span "COPY LINK" at bounding box center [1235, 94] width 75 height 14
